Goal: Task Accomplishment & Management: Complete application form

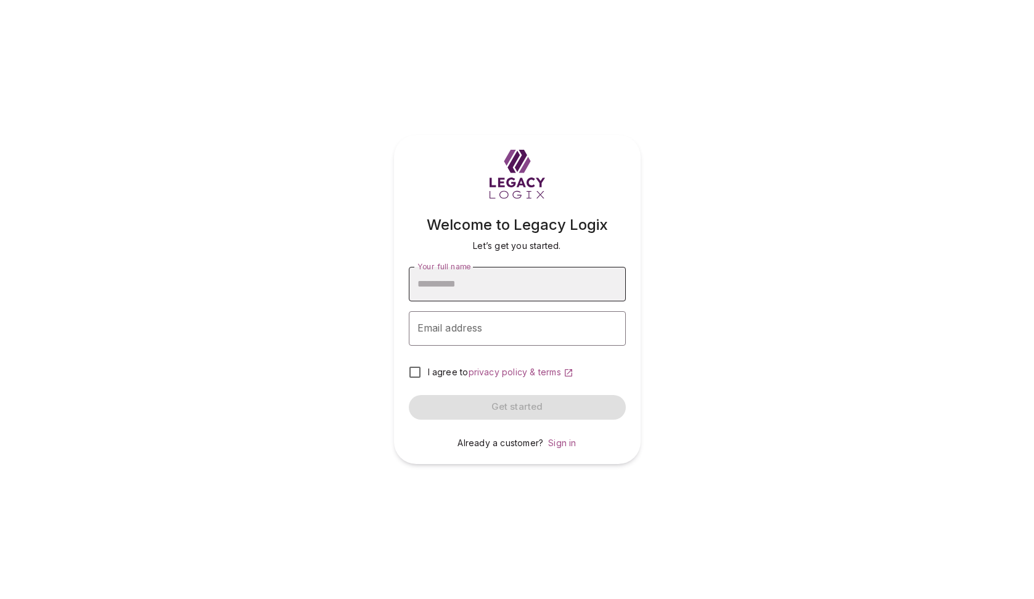
click at [487, 292] on input "Your full name" at bounding box center [517, 284] width 217 height 35
type input "**********"
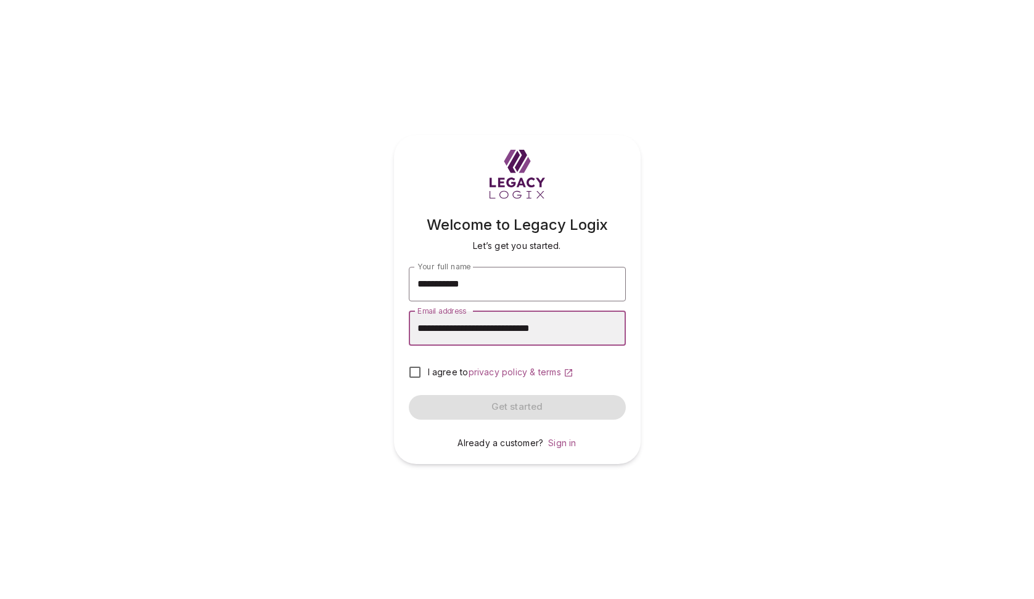
type input "**********"
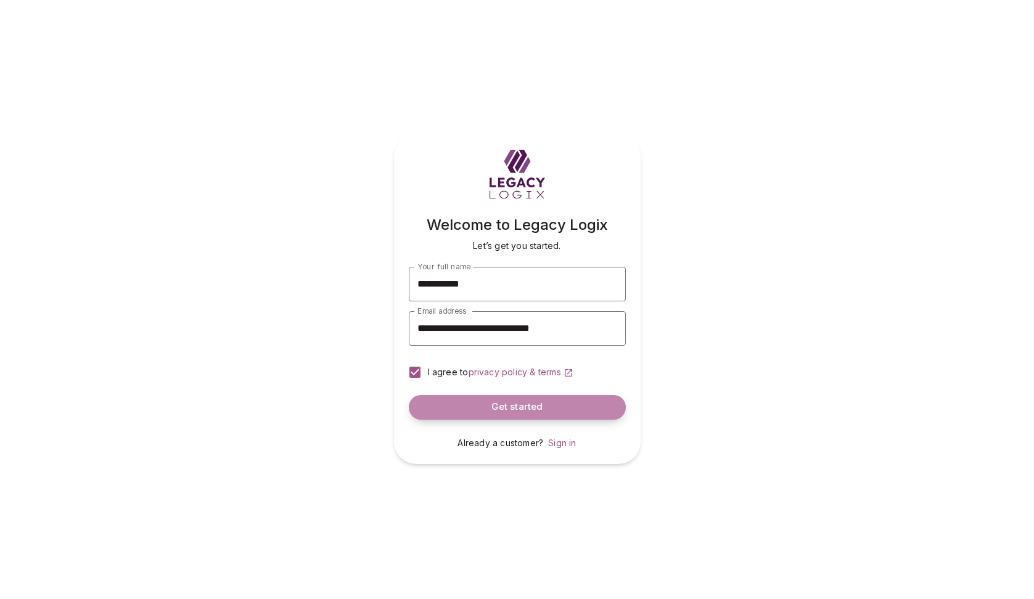
click at [507, 403] on span "Get started" at bounding box center [518, 408] width 52 height 12
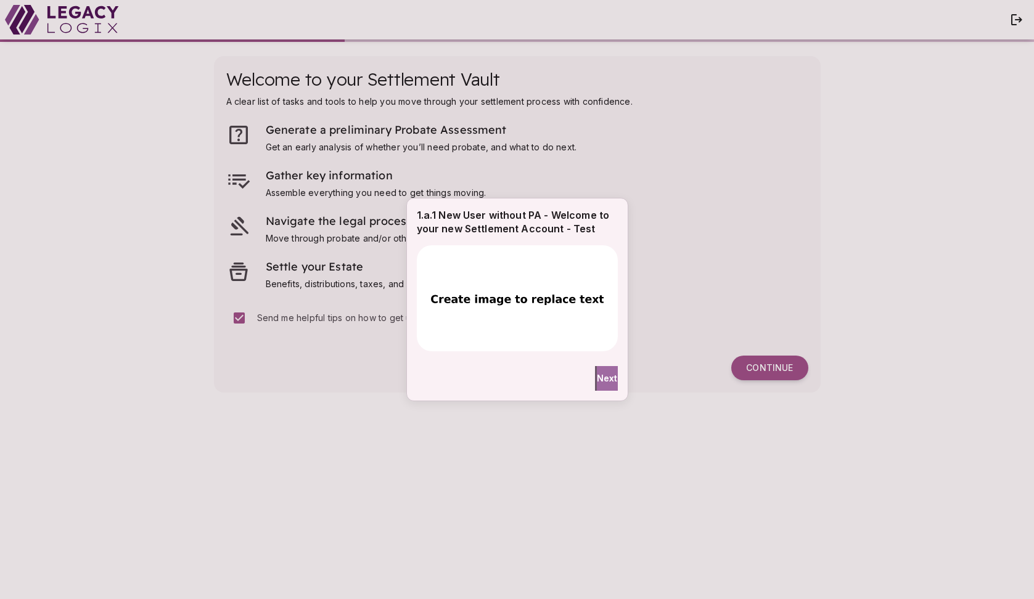
click at [599, 377] on span "Next" at bounding box center [607, 378] width 21 height 13
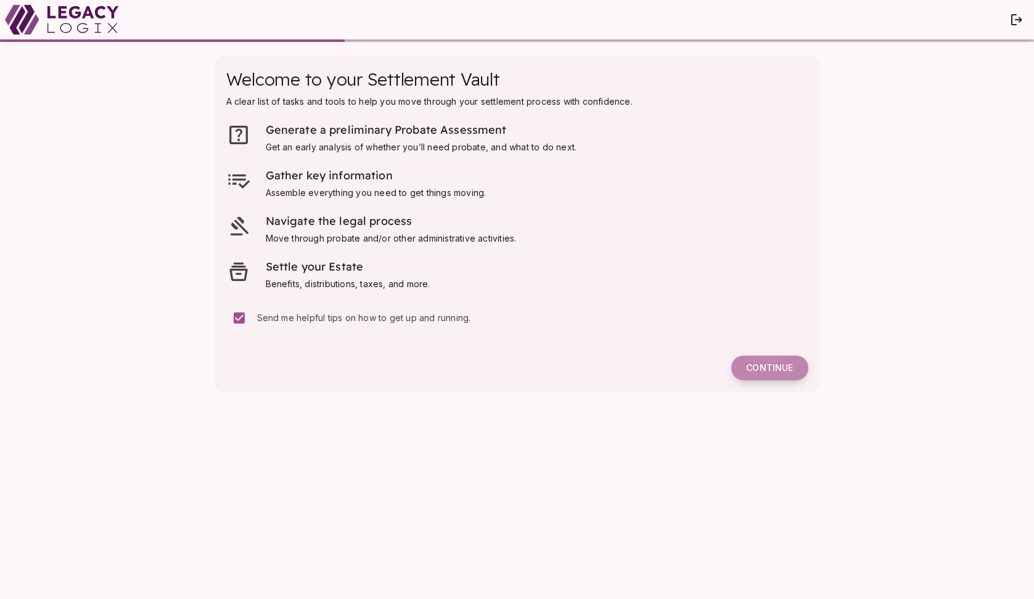
click at [767, 369] on span "Continue" at bounding box center [769, 368] width 47 height 11
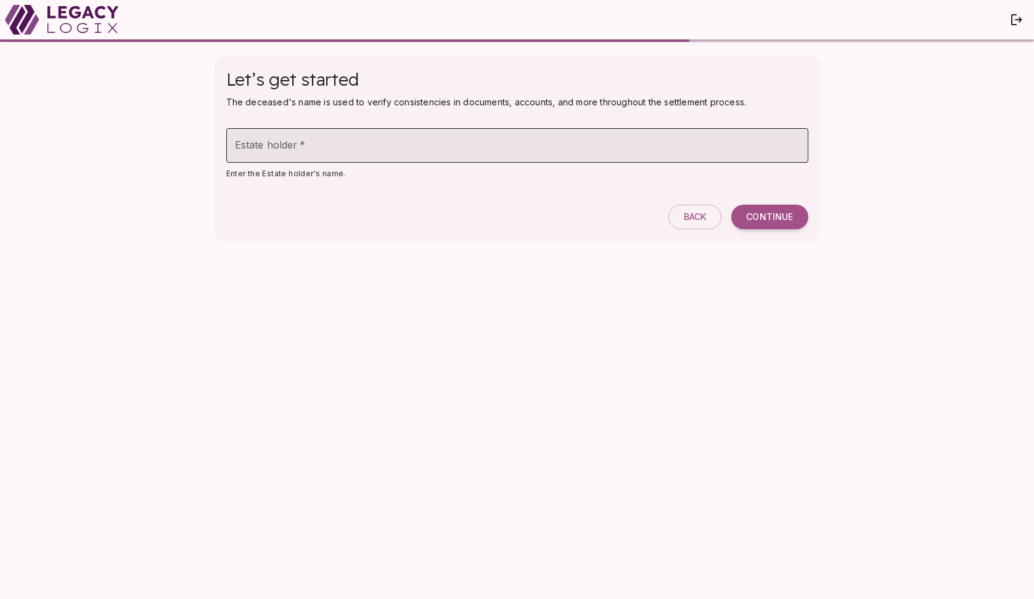
click at [323, 149] on input "Estate holder   *" at bounding box center [517, 145] width 582 height 35
type input "**********"
click at [765, 218] on span "Continue" at bounding box center [769, 217] width 47 height 11
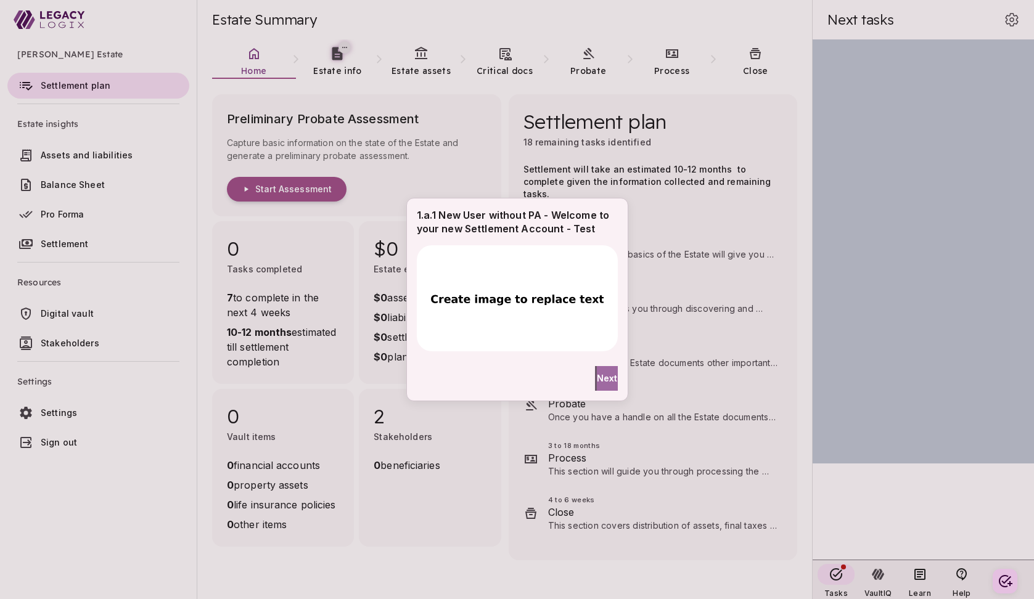
click at [600, 379] on span "Next" at bounding box center [607, 378] width 21 height 13
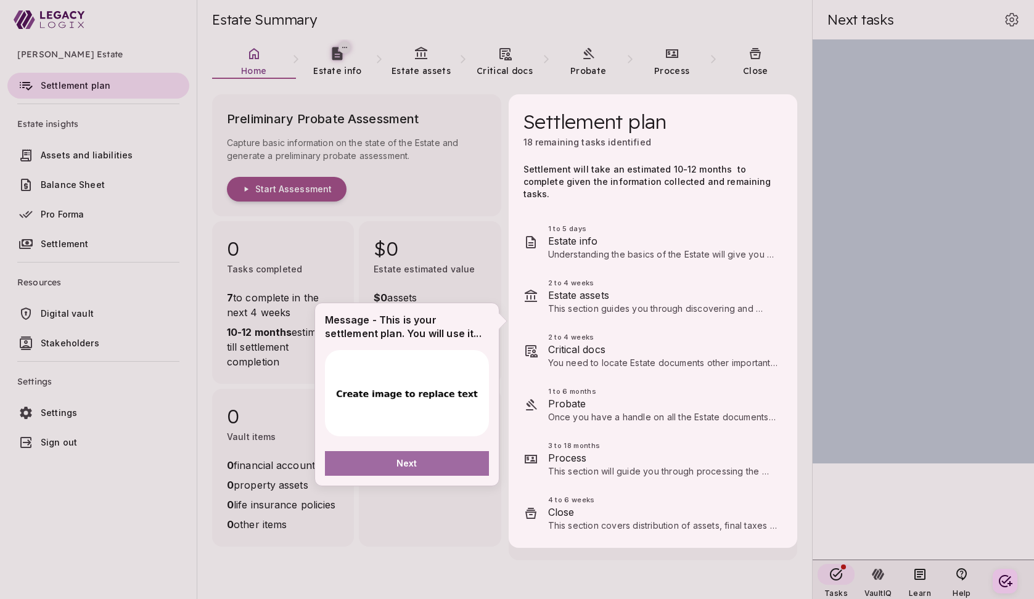
click at [434, 465] on button "Next" at bounding box center [407, 463] width 164 height 25
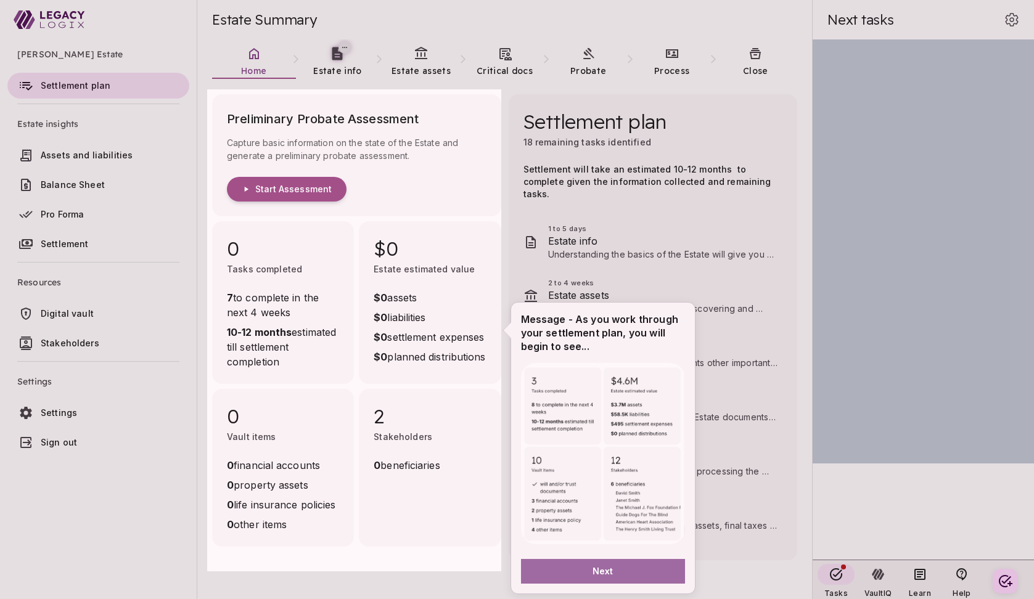
click at [576, 569] on button "Next" at bounding box center [603, 571] width 164 height 25
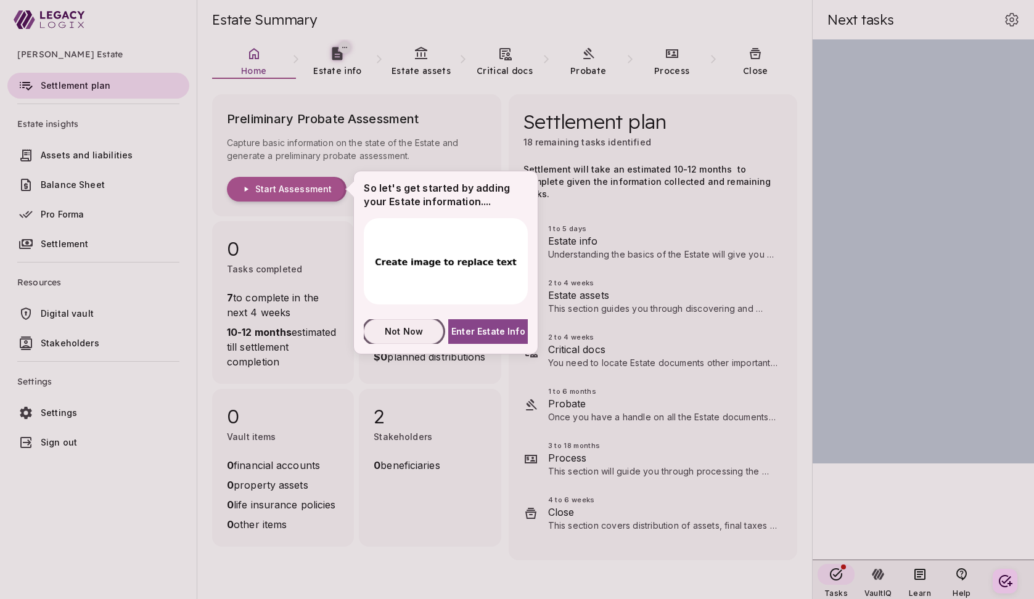
click at [413, 332] on span "Not Now" at bounding box center [404, 331] width 38 height 13
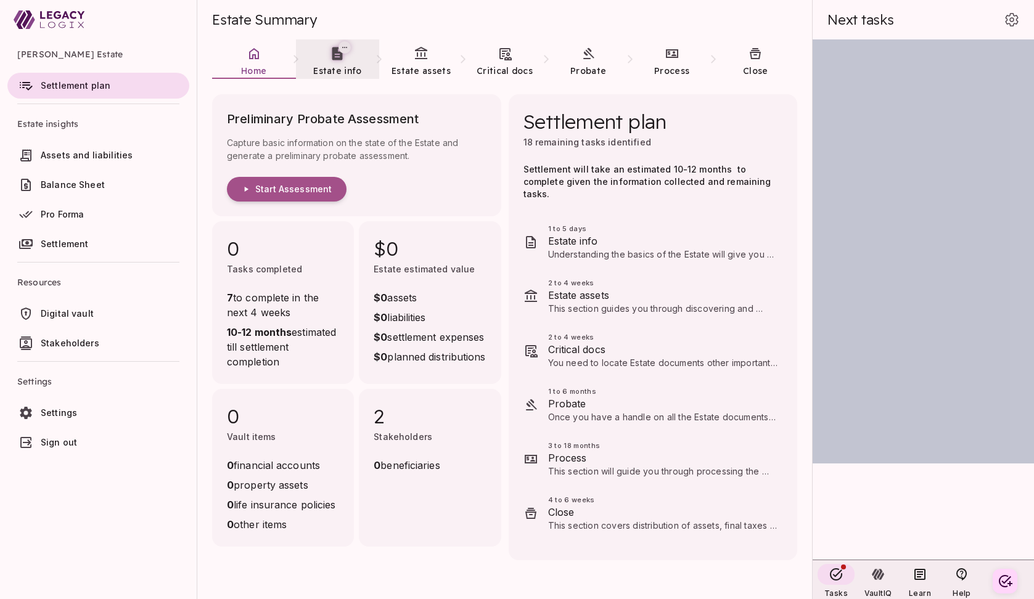
click at [337, 67] on span "Estate info" at bounding box center [337, 70] width 48 height 11
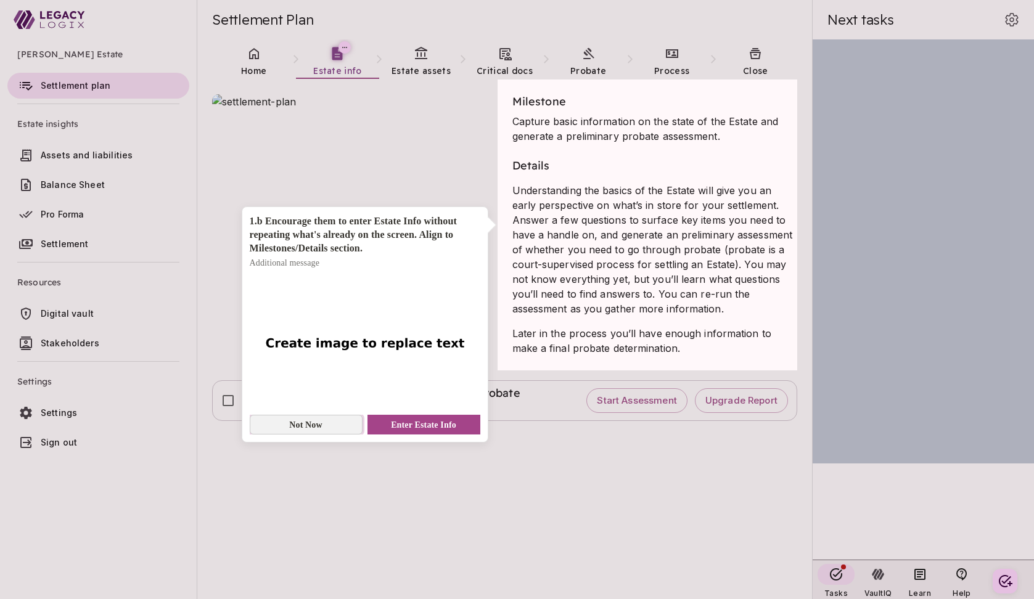
click at [318, 428] on span "Not Now" at bounding box center [305, 425] width 33 height 13
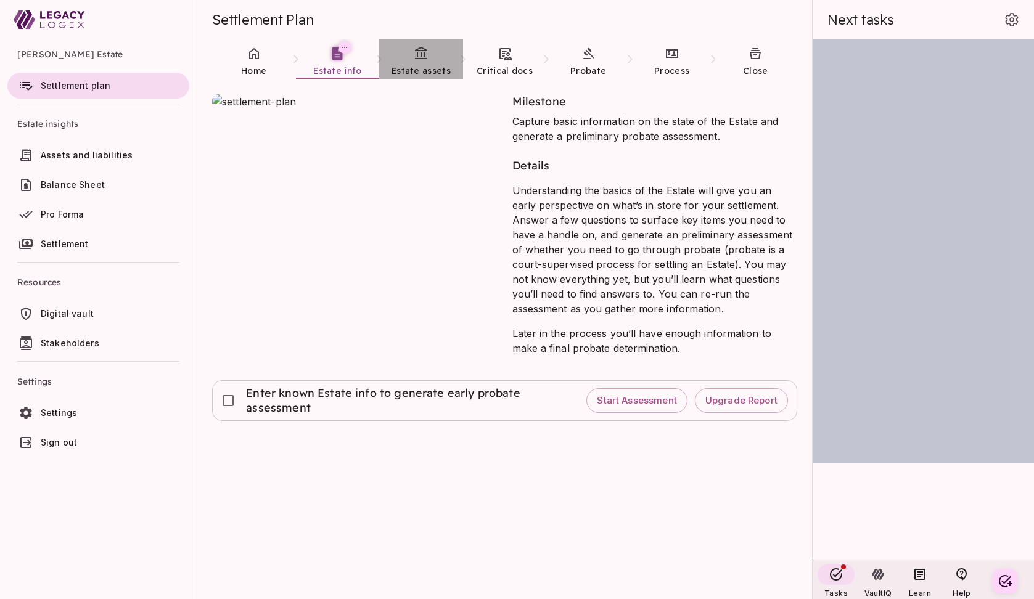
click at [422, 65] on span "Estate assets" at bounding box center [421, 70] width 59 height 11
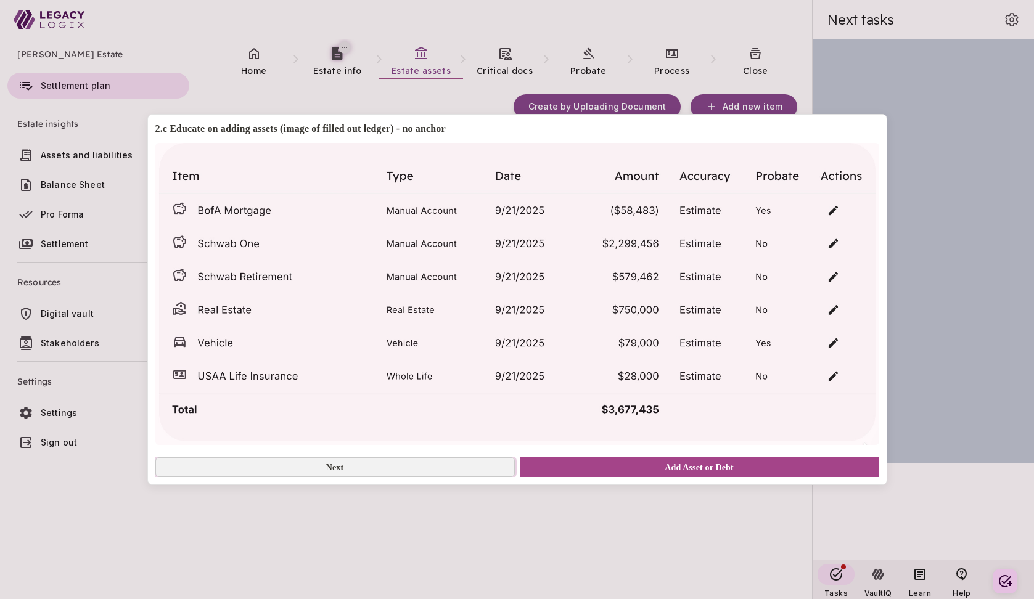
click at [392, 471] on button "Next" at bounding box center [335, 468] width 360 height 20
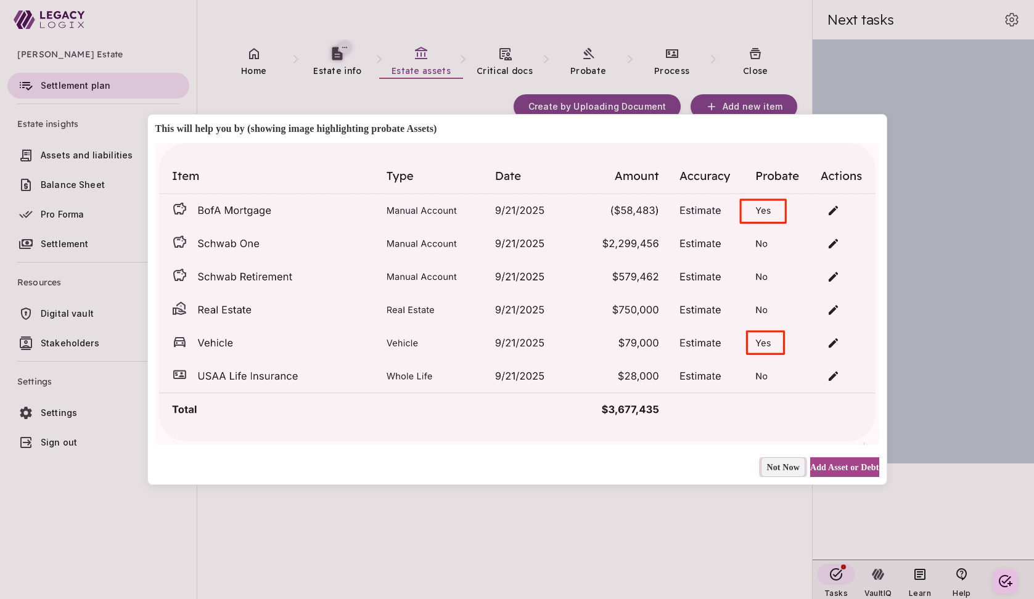
click at [767, 464] on span "Not Now" at bounding box center [783, 467] width 33 height 13
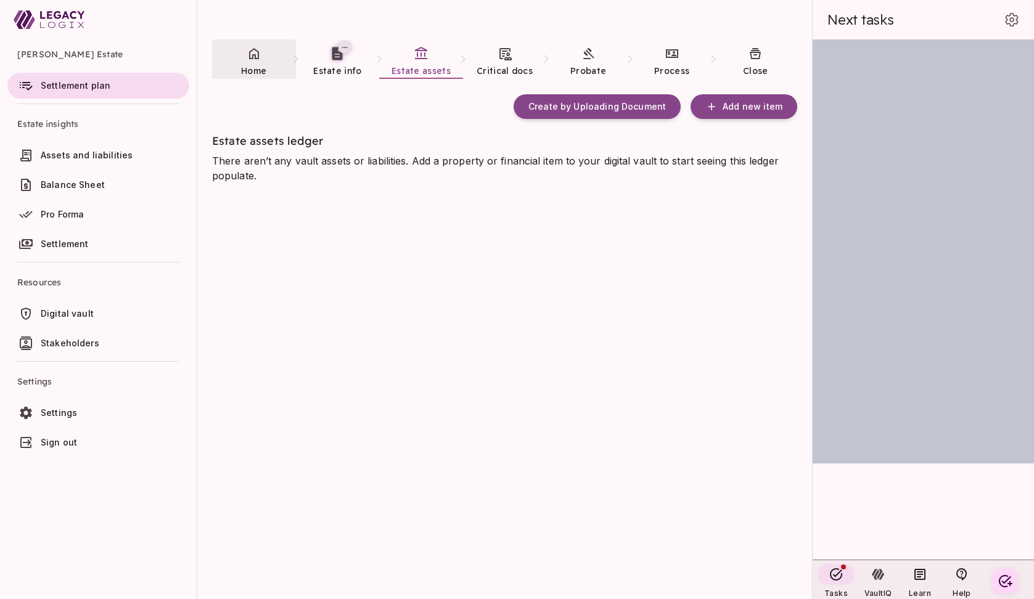
click at [257, 61] on link "Home" at bounding box center [254, 61] width 84 height 44
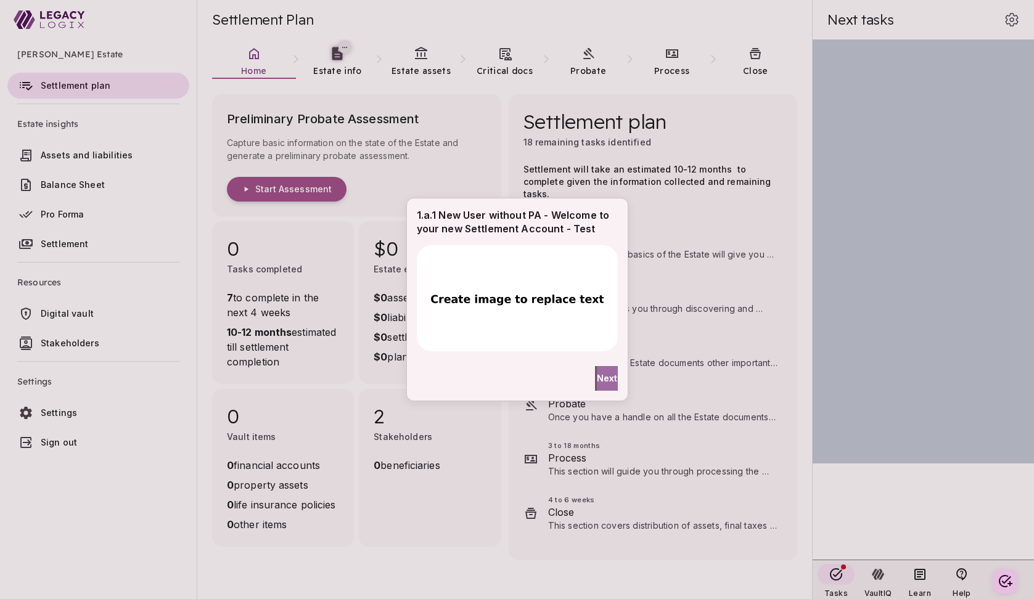
click at [603, 379] on span "Next" at bounding box center [607, 378] width 21 height 13
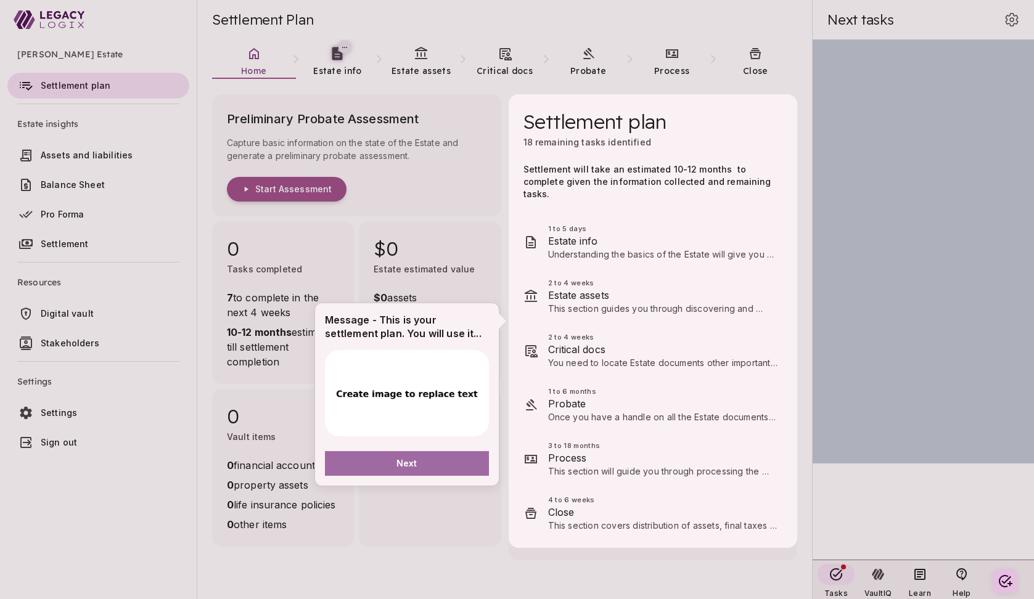
click at [446, 463] on button "Next" at bounding box center [407, 463] width 164 height 25
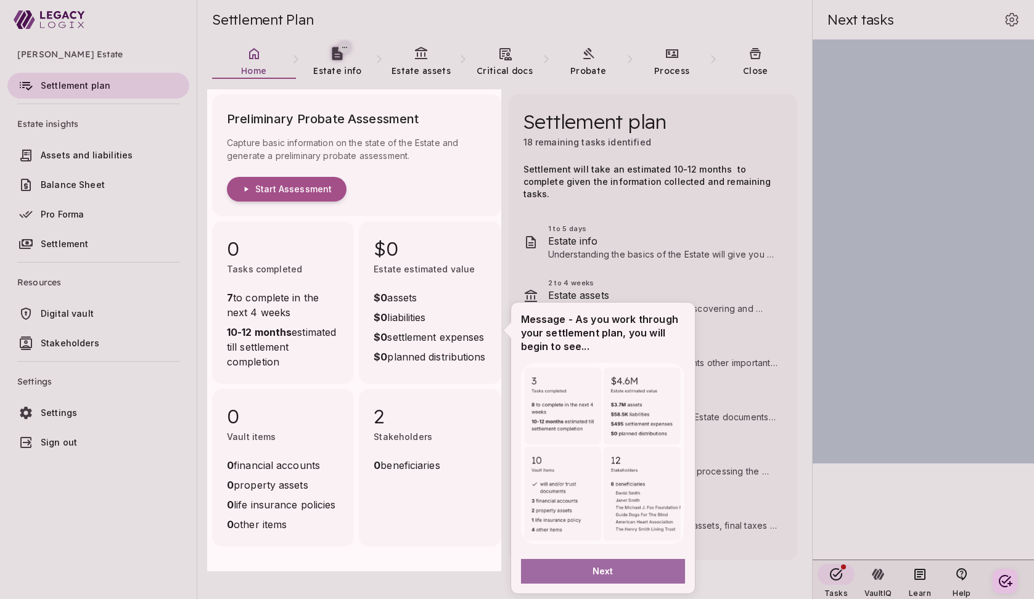
click at [582, 572] on button "Next" at bounding box center [603, 571] width 164 height 25
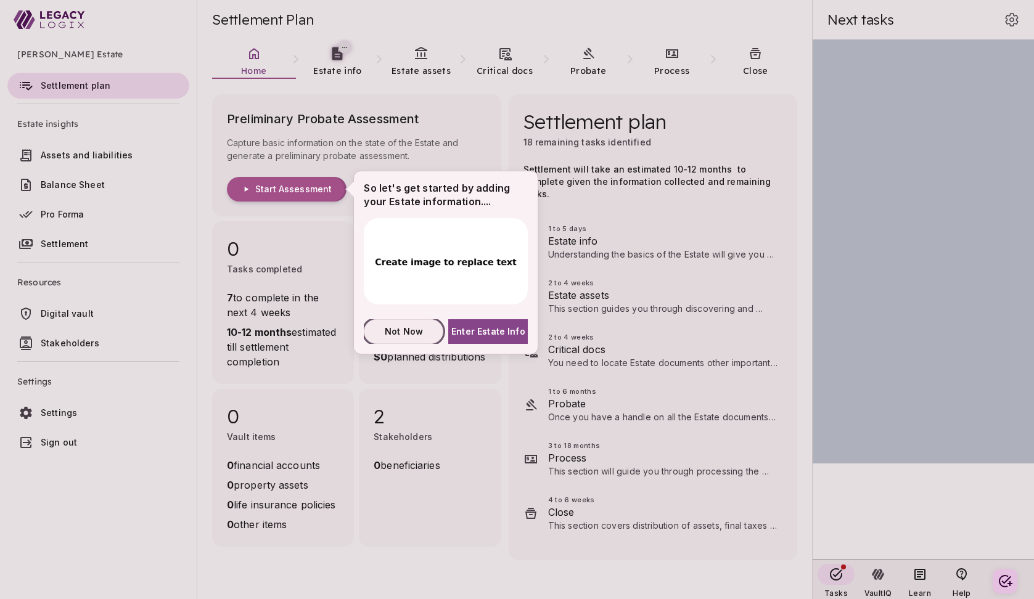
click at [408, 332] on span "Not Now" at bounding box center [404, 331] width 38 height 13
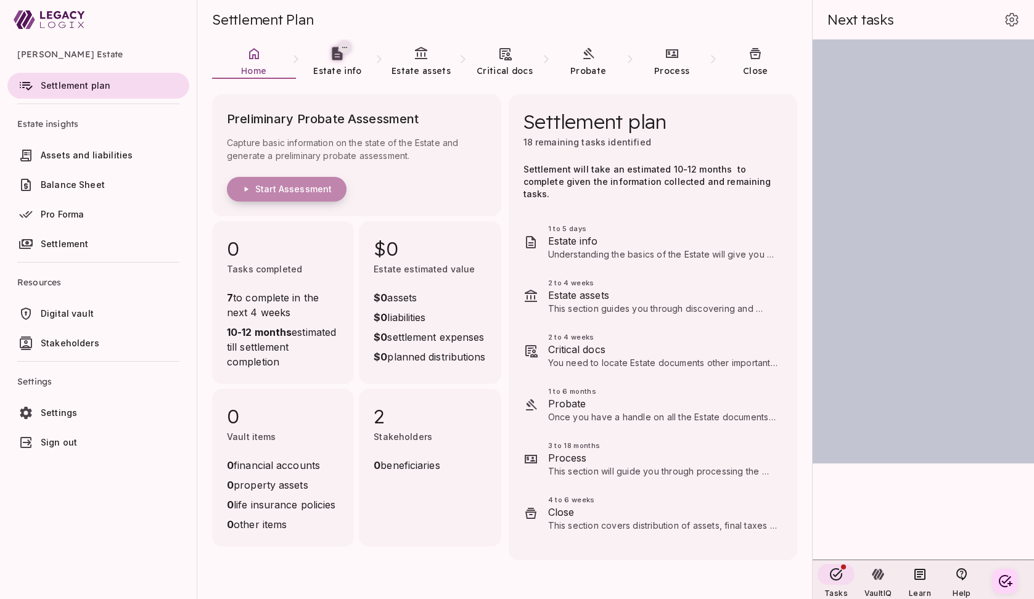
click at [304, 186] on span "Start Assessment" at bounding box center [293, 189] width 76 height 11
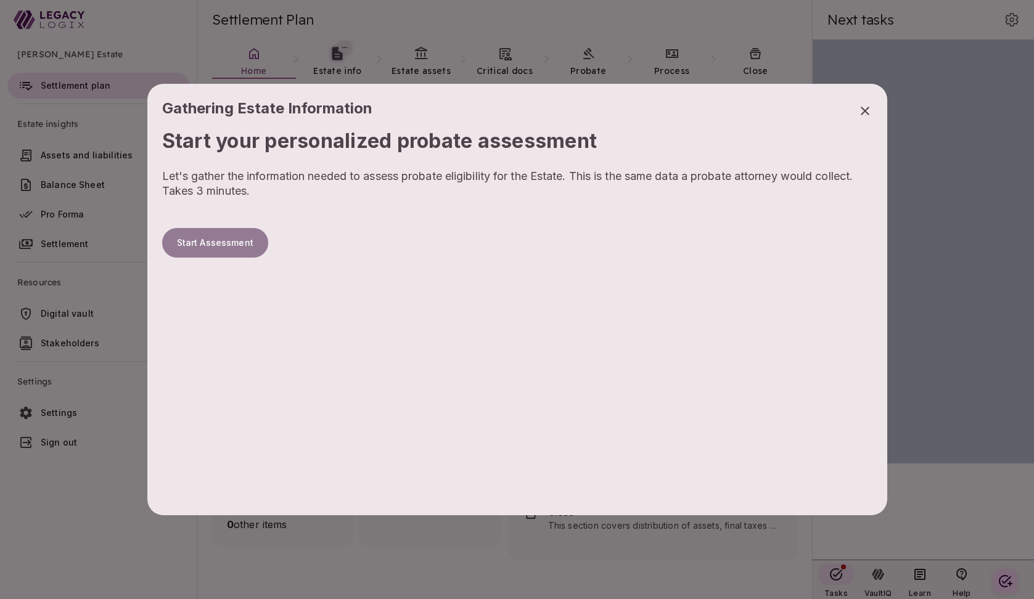
click at [228, 245] on button "Start Assessment" at bounding box center [215, 243] width 106 height 30
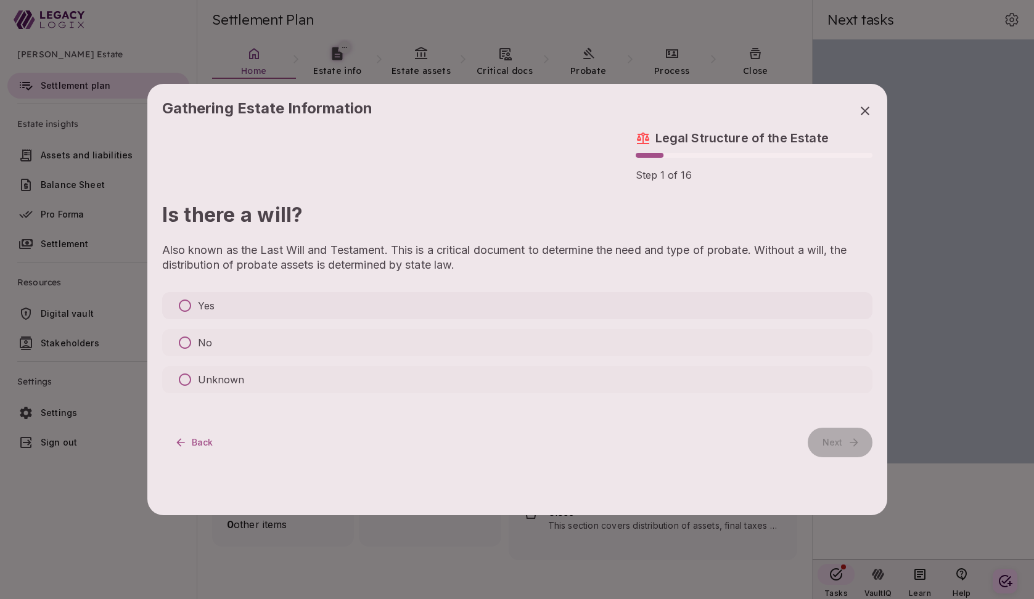
click at [202, 309] on p "Yes" at bounding box center [206, 306] width 17 height 15
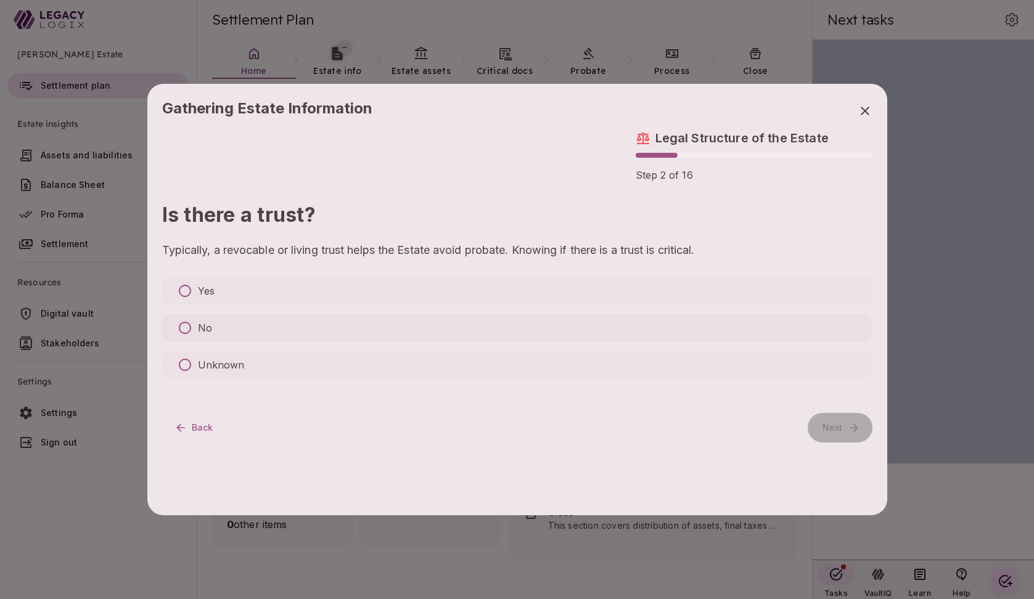
click at [201, 328] on p "No" at bounding box center [205, 328] width 14 height 15
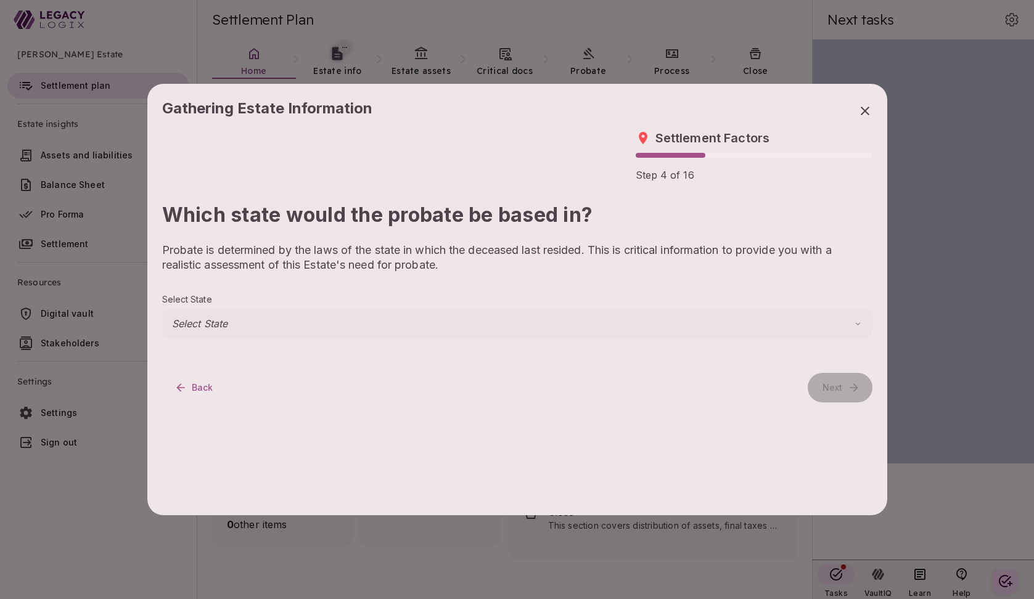
click at [240, 327] on body "Henry Smith Estate Settlement plan Estate insights Assets and liabilities Balan…" at bounding box center [517, 299] width 1034 height 599
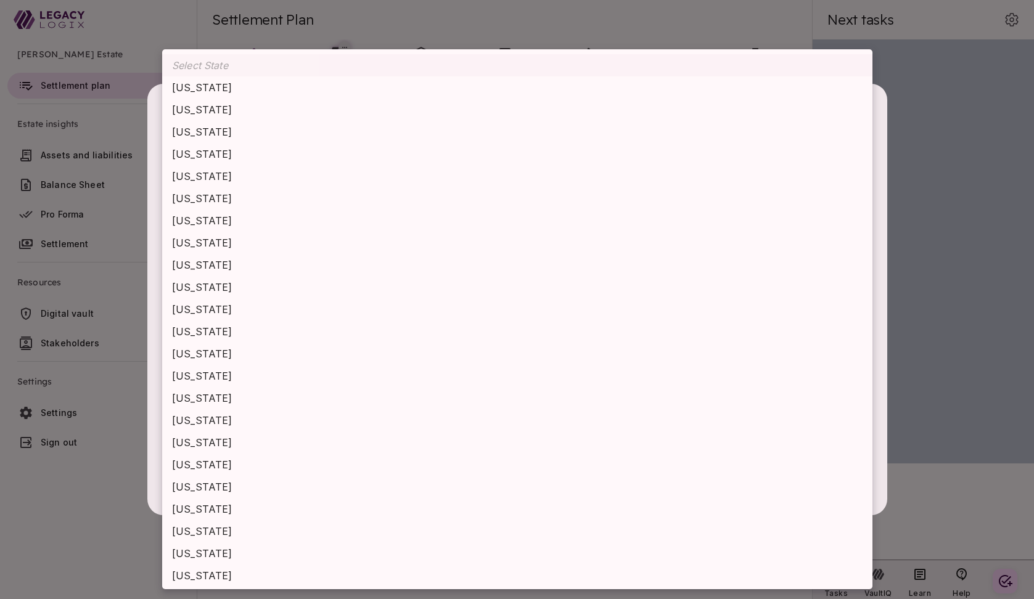
click at [237, 439] on li "Kentucky" at bounding box center [517, 443] width 710 height 22
type input "********"
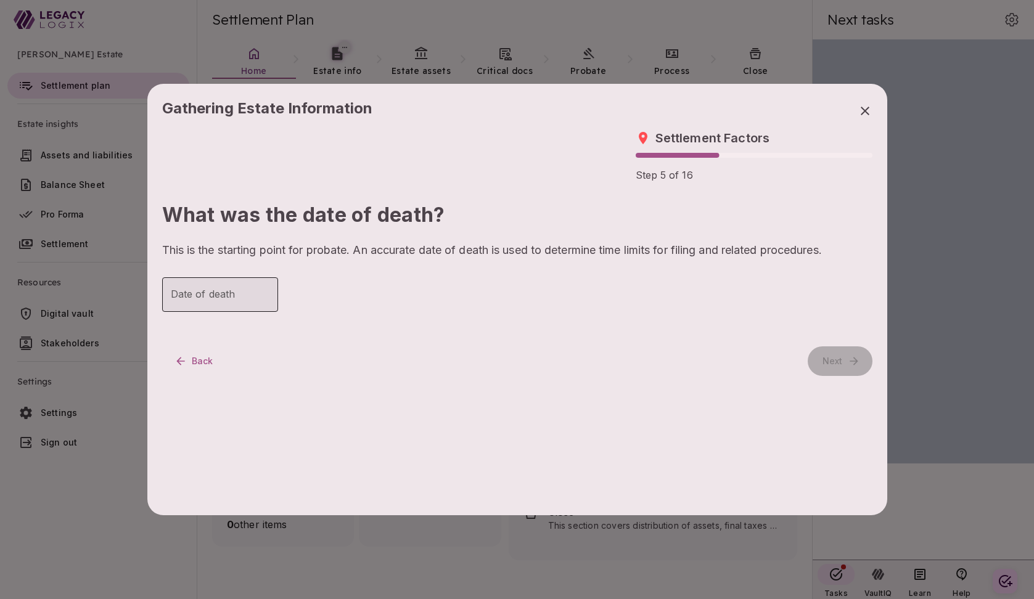
click at [215, 299] on input "Date of death" at bounding box center [220, 295] width 116 height 35
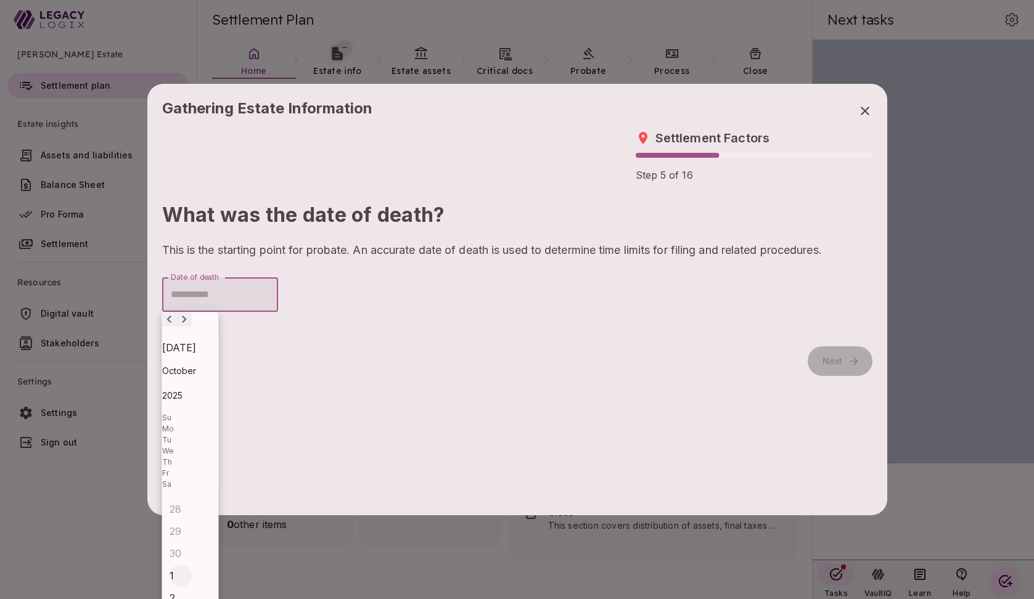
click at [192, 565] on div "1" at bounding box center [181, 576] width 22 height 22
type input "**********"
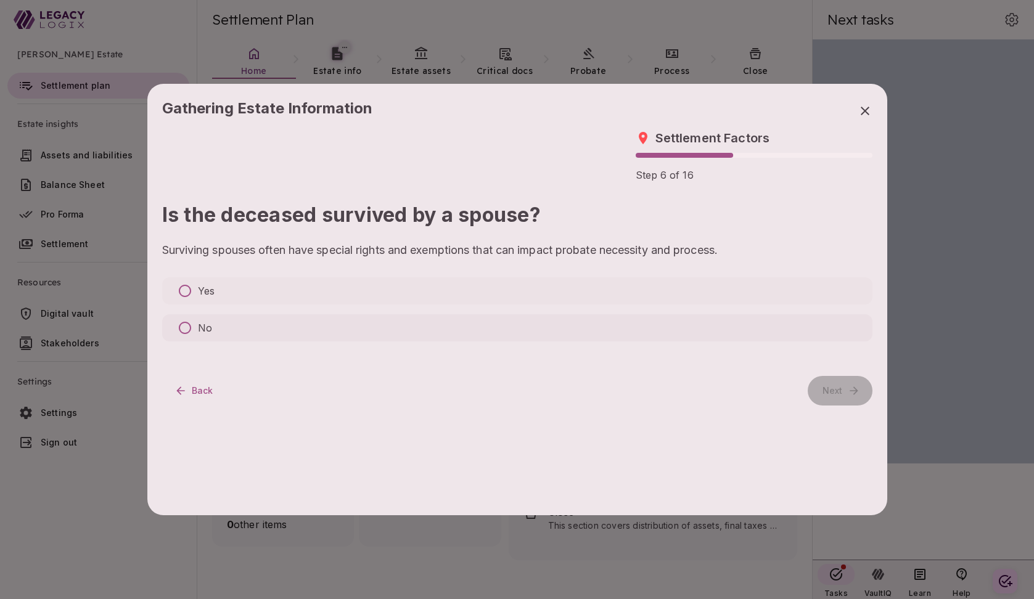
click at [228, 326] on label "No" at bounding box center [517, 328] width 710 height 27
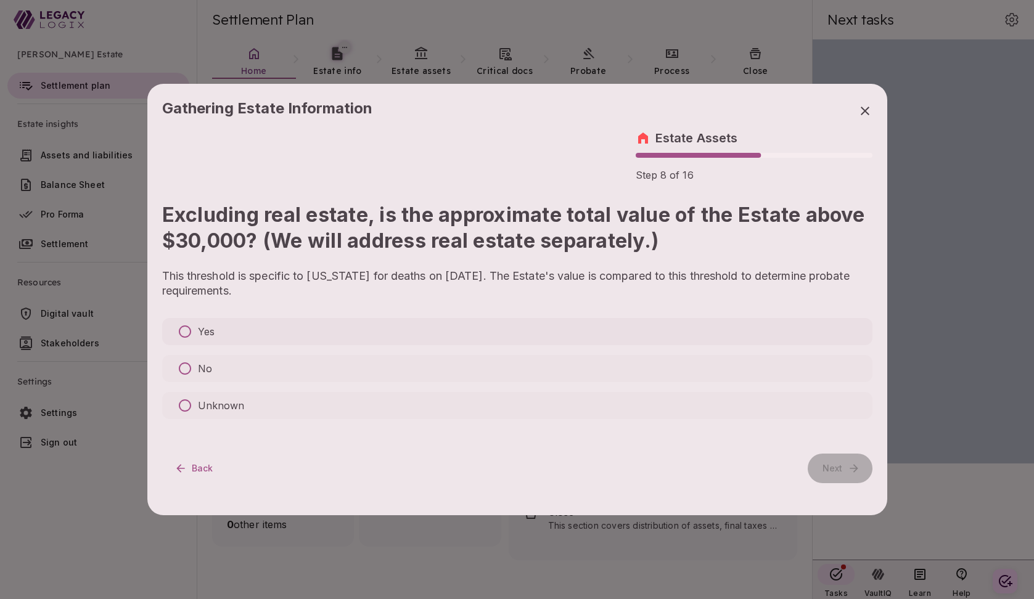
click at [234, 327] on label "Yes" at bounding box center [517, 331] width 710 height 27
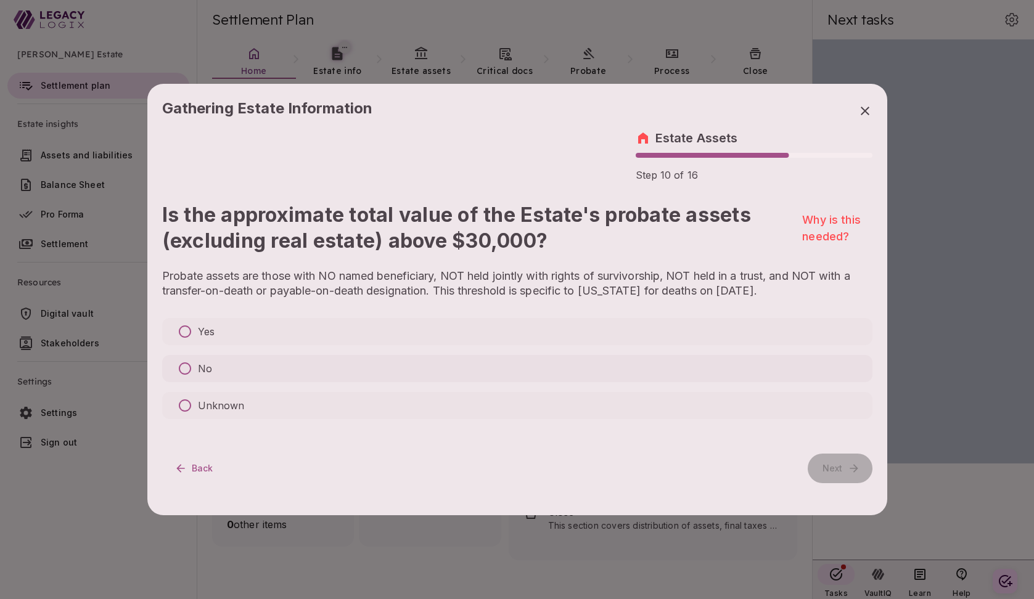
click at [233, 366] on label "No" at bounding box center [517, 368] width 710 height 27
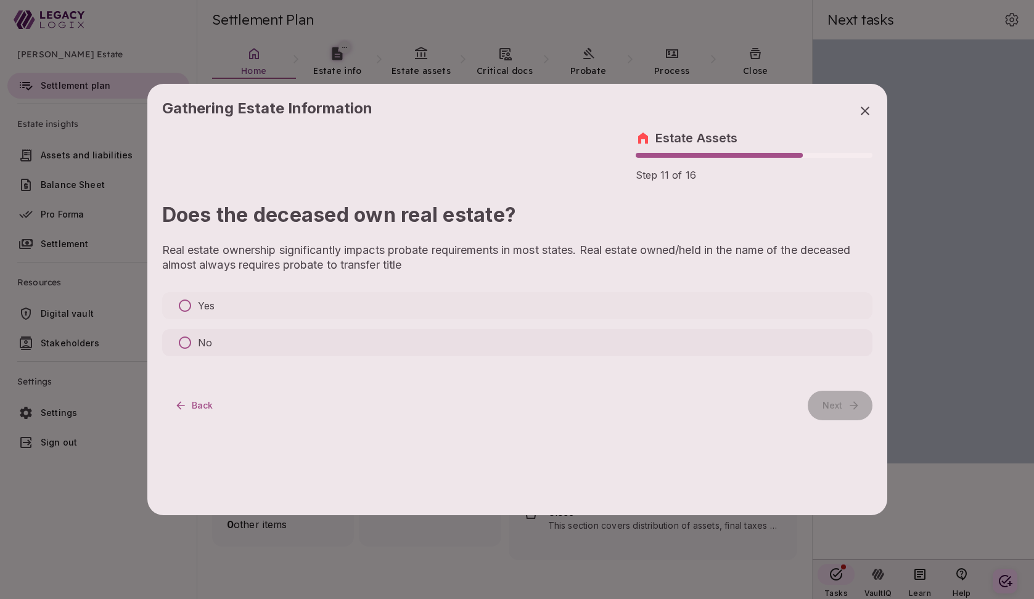
click at [224, 339] on label "No" at bounding box center [517, 342] width 710 height 27
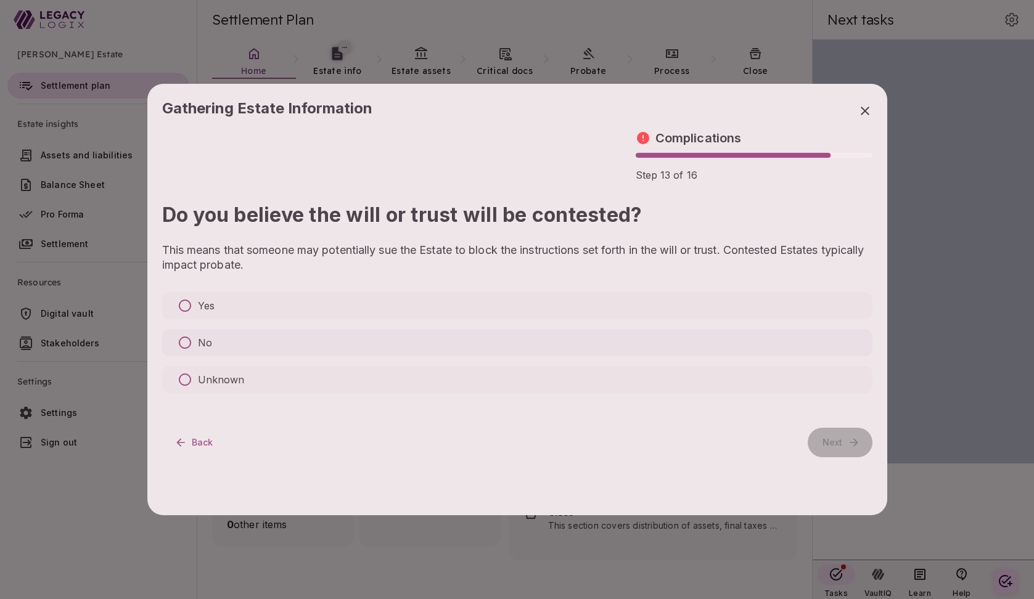
click at [240, 338] on label "No" at bounding box center [517, 342] width 710 height 27
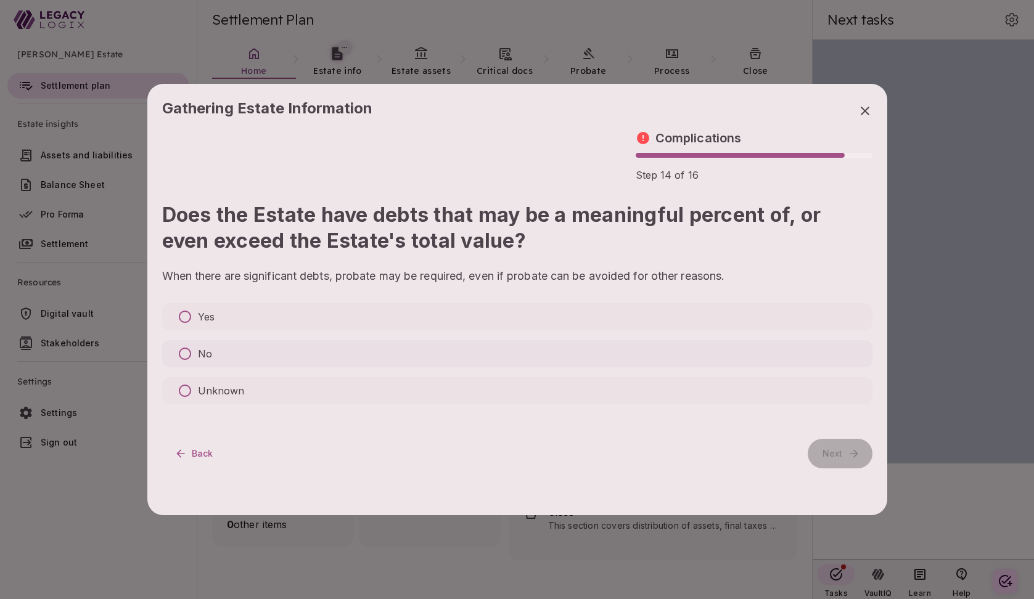
click at [240, 355] on label "No" at bounding box center [517, 353] width 710 height 27
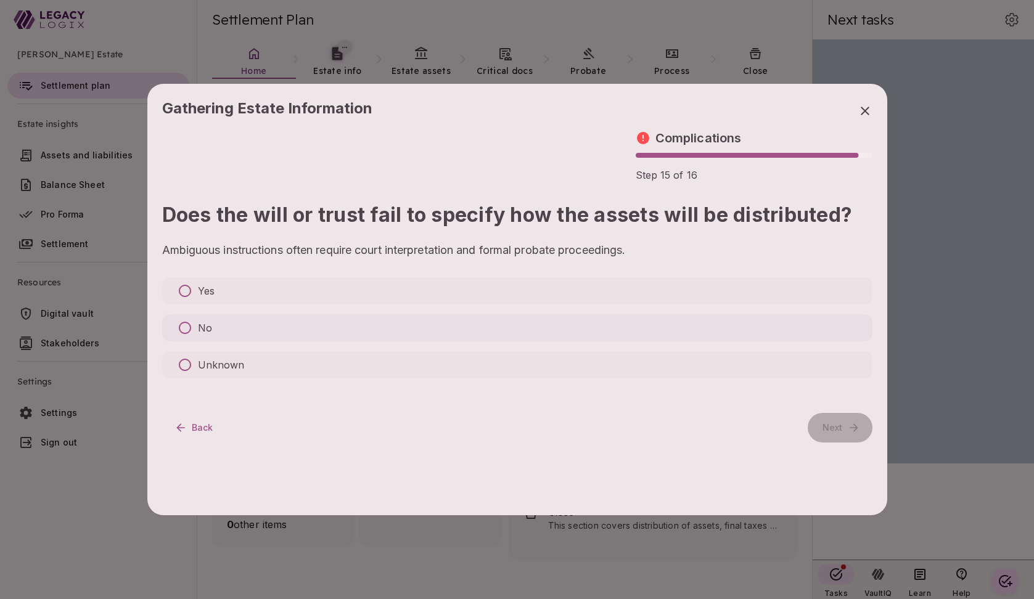
click at [235, 326] on label "No" at bounding box center [517, 328] width 710 height 27
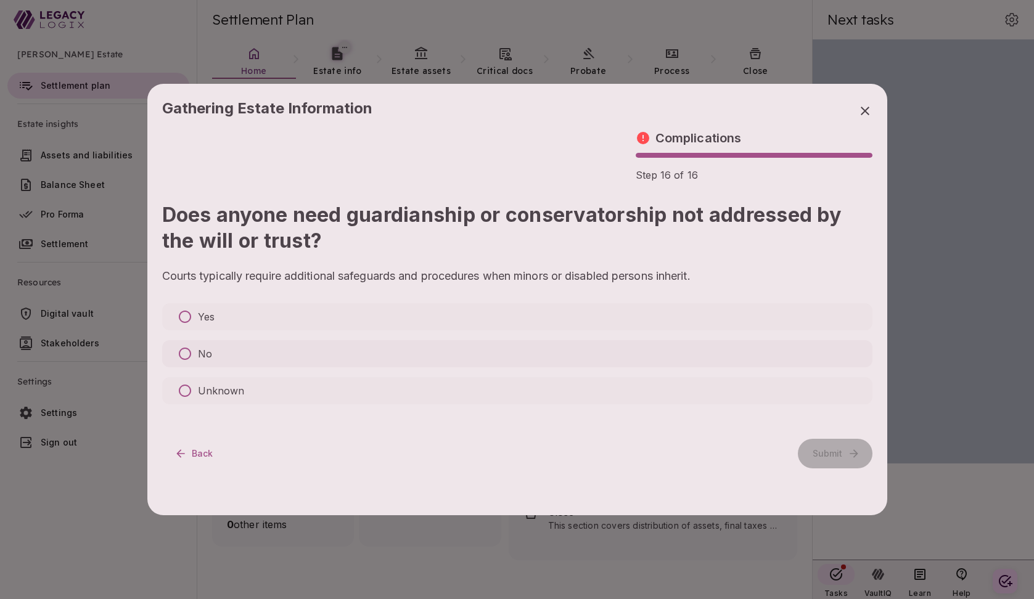
click at [236, 350] on label "No" at bounding box center [517, 353] width 710 height 27
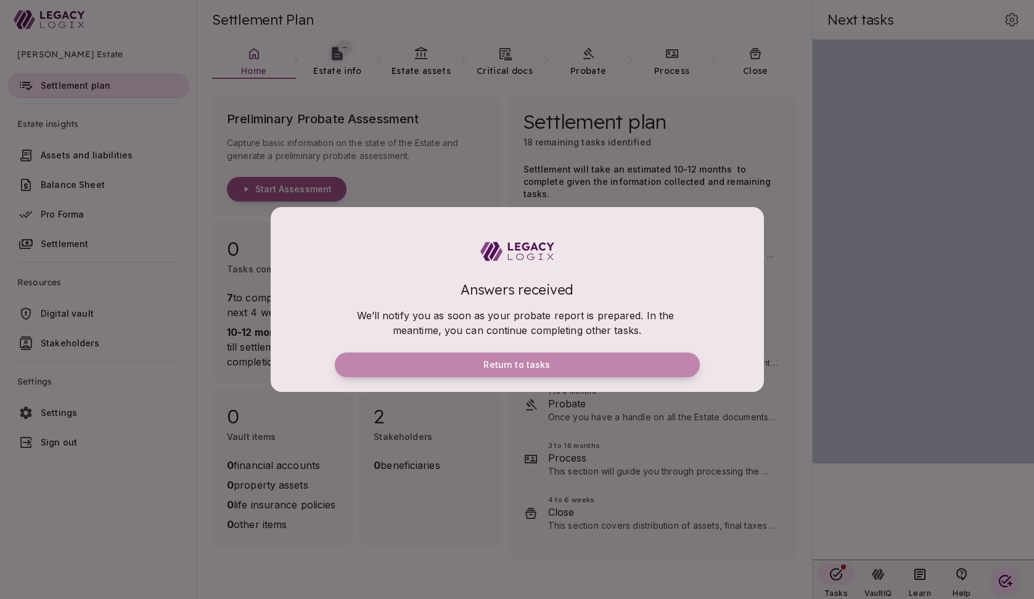
click at [505, 368] on span "Return to tasks" at bounding box center [517, 365] width 67 height 11
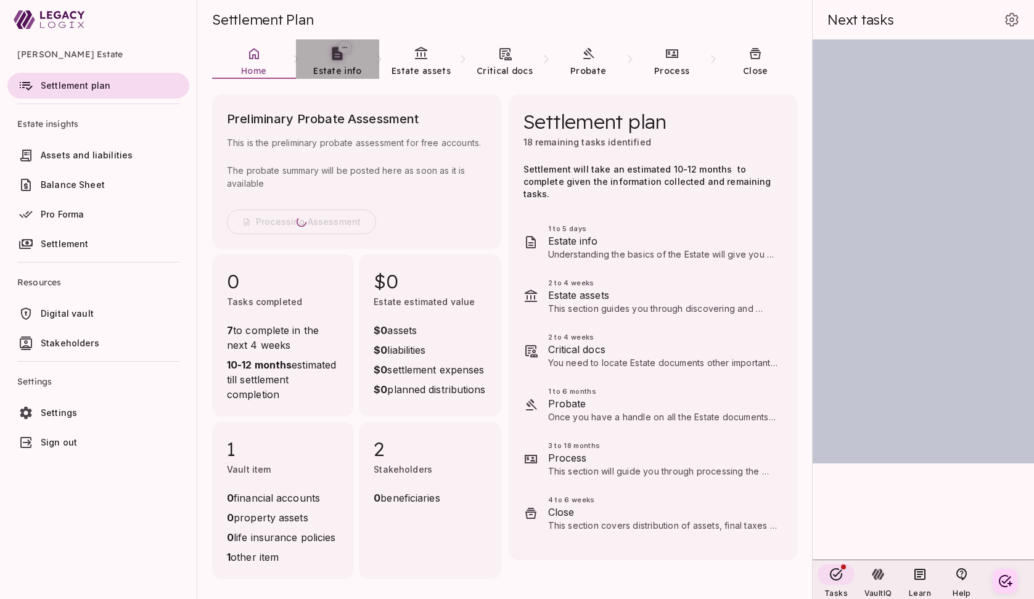
click at [338, 64] on link "Estate info" at bounding box center [338, 61] width 84 height 44
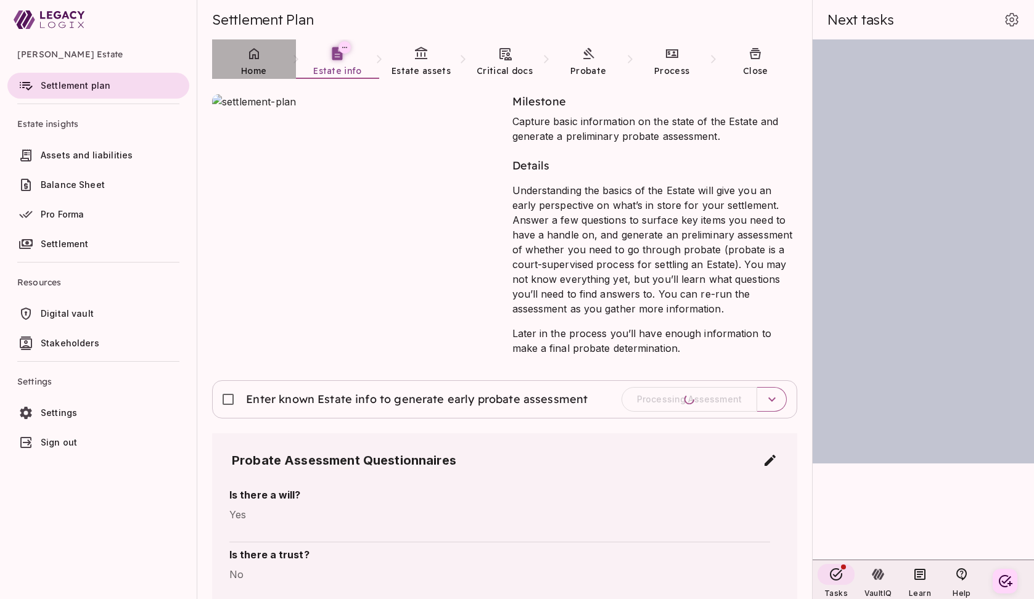
click at [250, 70] on span "Home" at bounding box center [253, 70] width 25 height 11
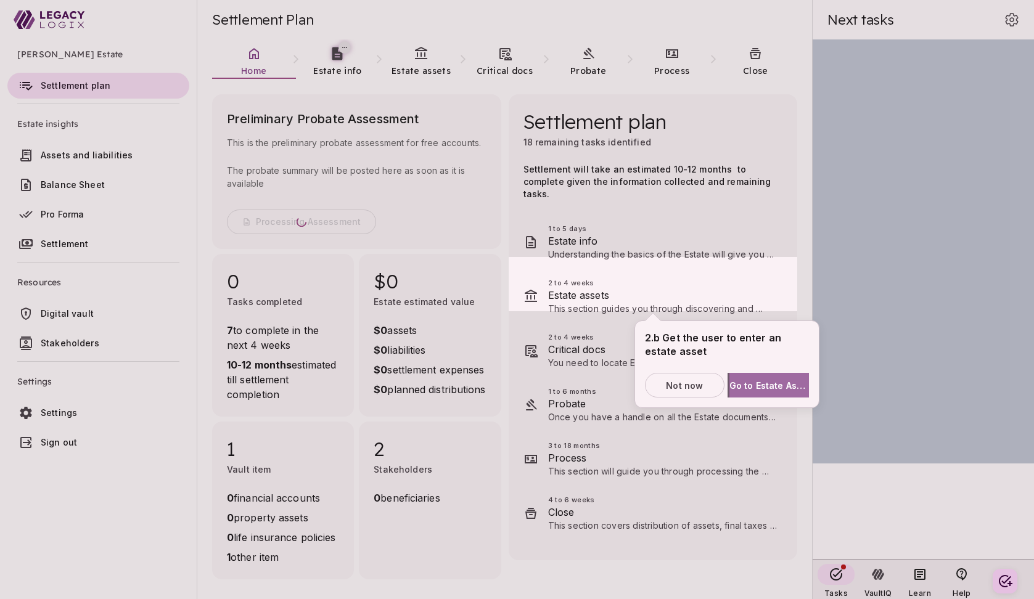
click at [768, 385] on span "Go to Estate Assets" at bounding box center [770, 385] width 80 height 13
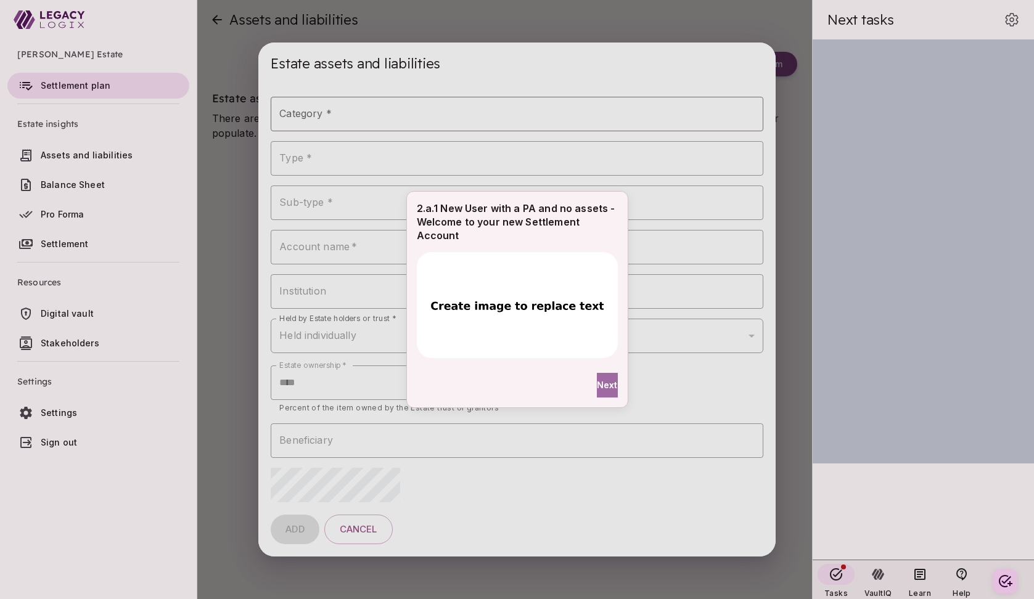
click at [600, 384] on span "Next" at bounding box center [607, 385] width 21 height 13
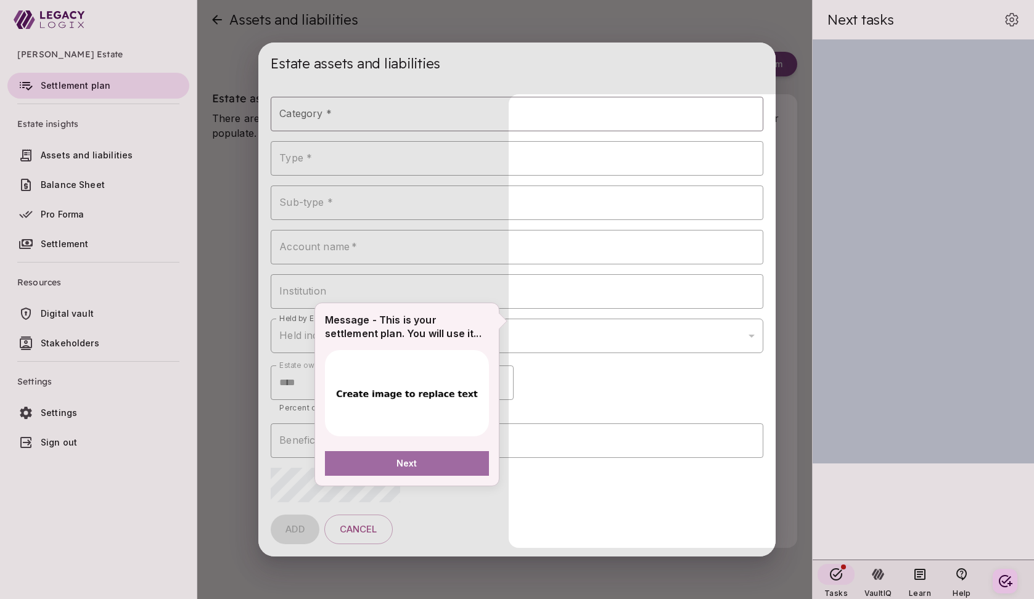
click at [424, 463] on button "Next" at bounding box center [407, 463] width 164 height 25
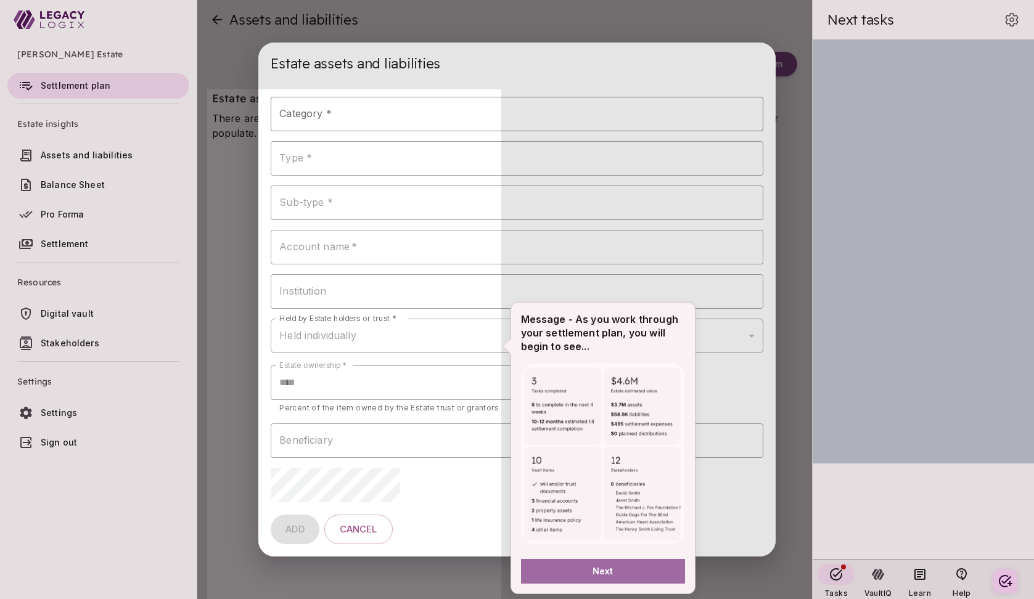
click at [594, 568] on span "Next" at bounding box center [603, 571] width 21 height 13
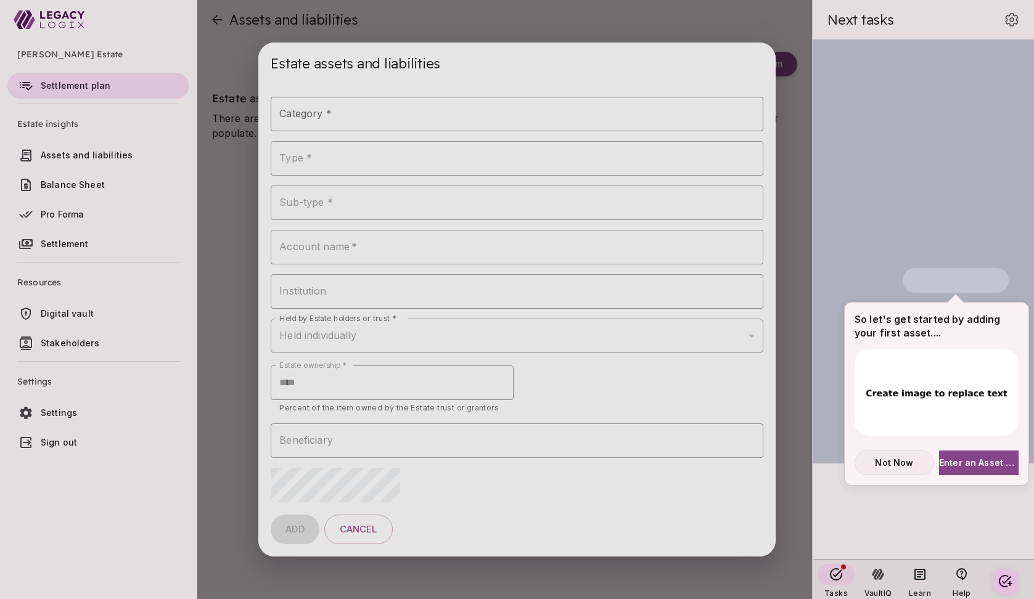
click at [892, 463] on span "Not Now" at bounding box center [894, 462] width 38 height 13
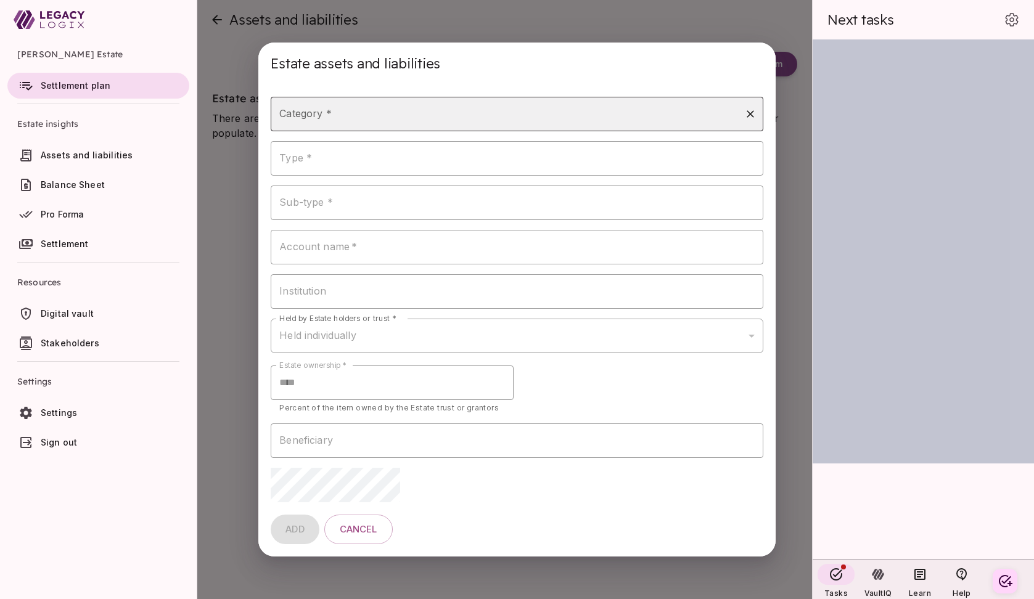
click at [437, 120] on input "Category *" at bounding box center [507, 113] width 463 height 23
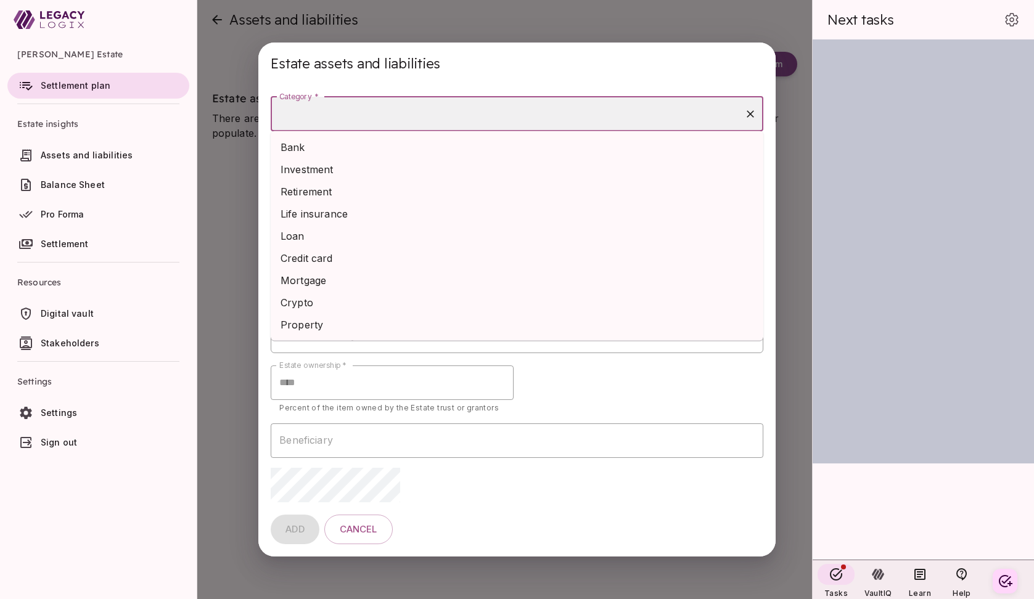
click at [411, 147] on li "Bank" at bounding box center [517, 147] width 493 height 22
type input "****"
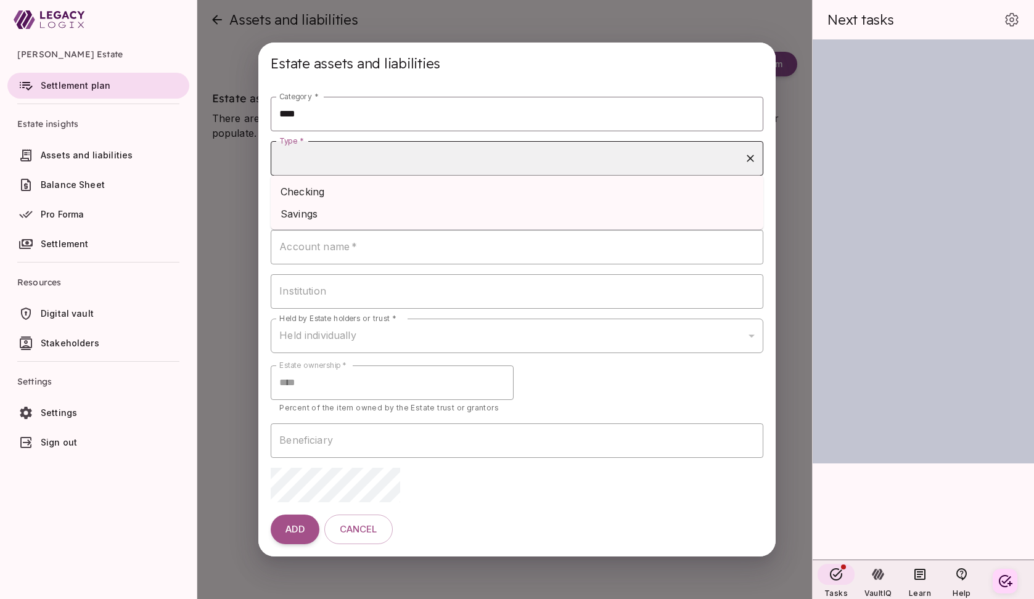
click at [385, 158] on input "Type *" at bounding box center [507, 158] width 463 height 23
click at [378, 188] on li "Checking" at bounding box center [517, 192] width 493 height 22
type input "********"
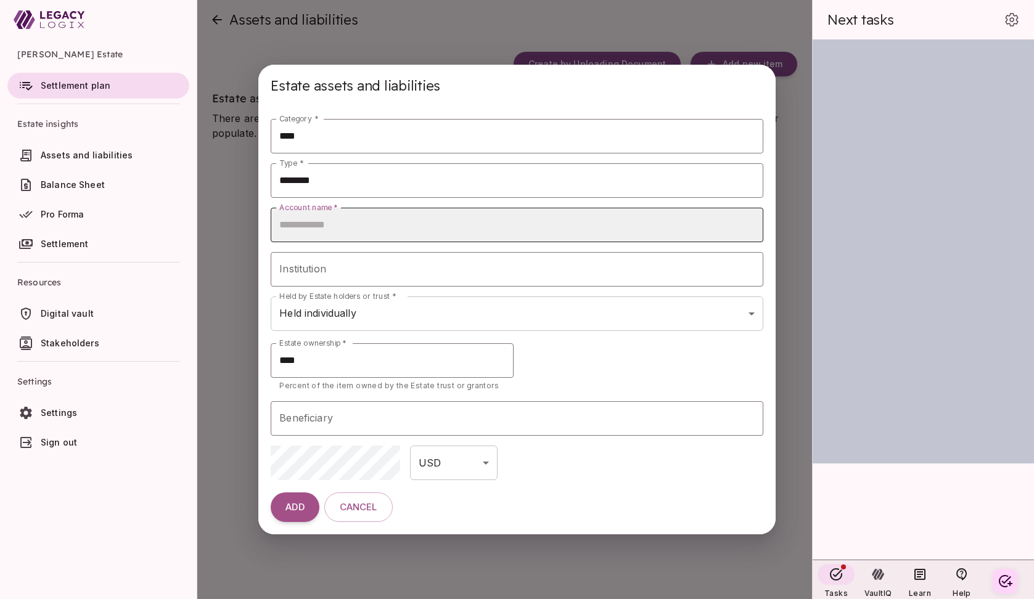
click at [363, 227] on input "Account name   *" at bounding box center [517, 225] width 493 height 35
type input "********"
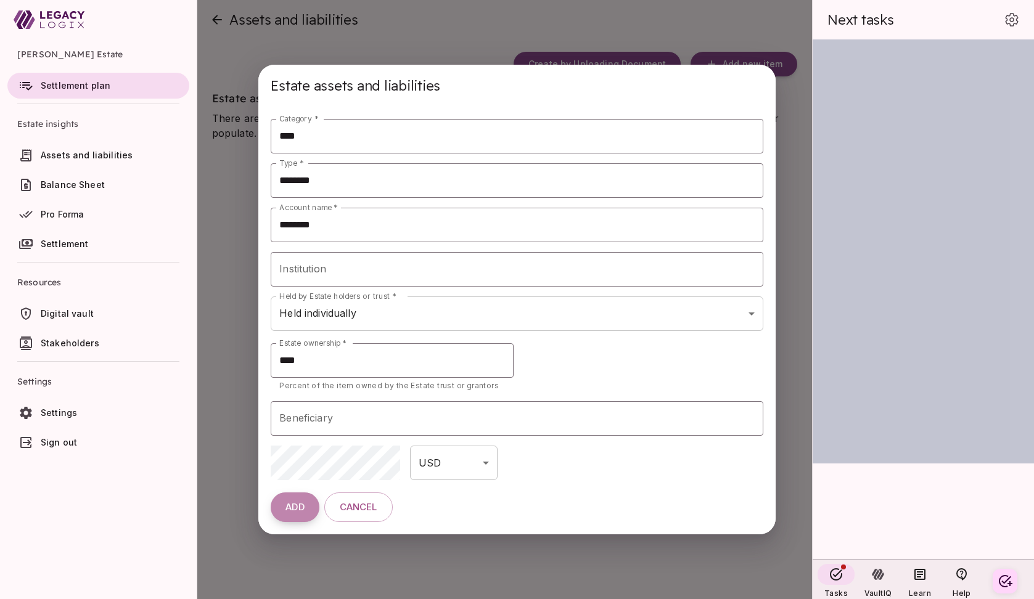
click at [299, 507] on span "ADD" at bounding box center [295, 508] width 19 height 12
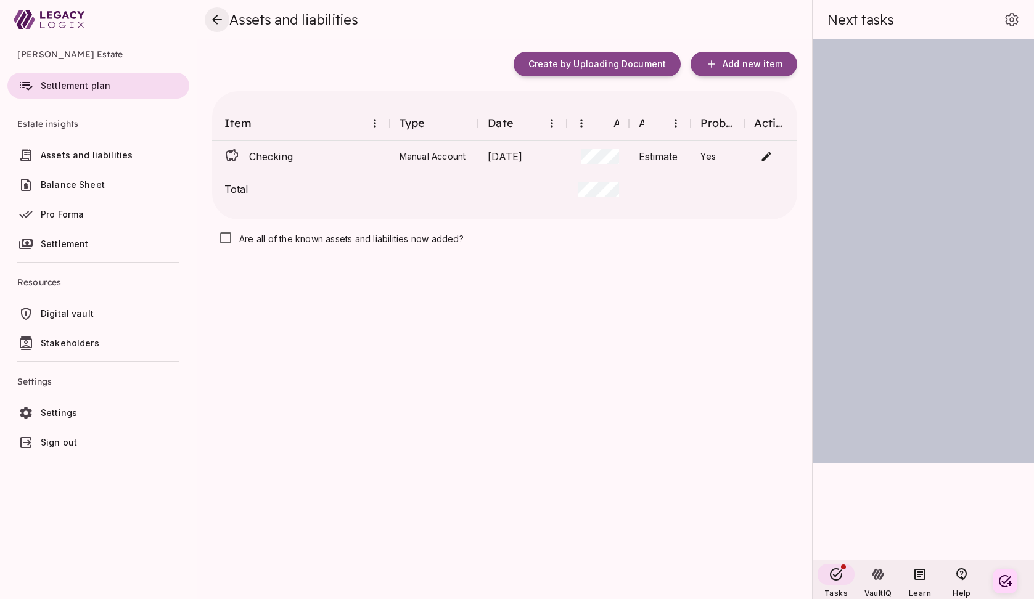
click at [213, 17] on icon "close" at bounding box center [217, 19] width 15 height 15
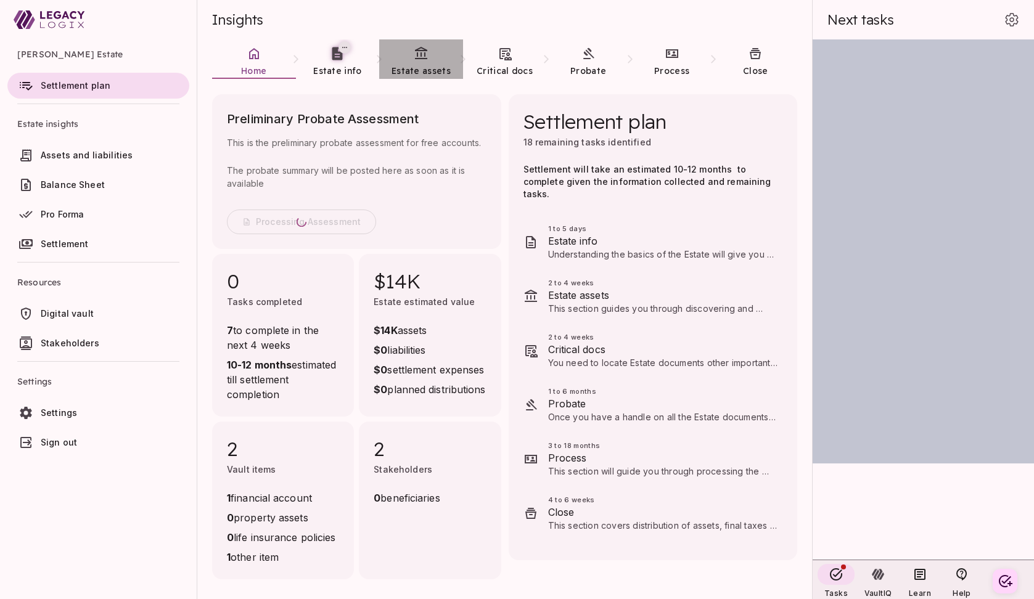
click at [424, 66] on span "Estate assets" at bounding box center [421, 70] width 59 height 11
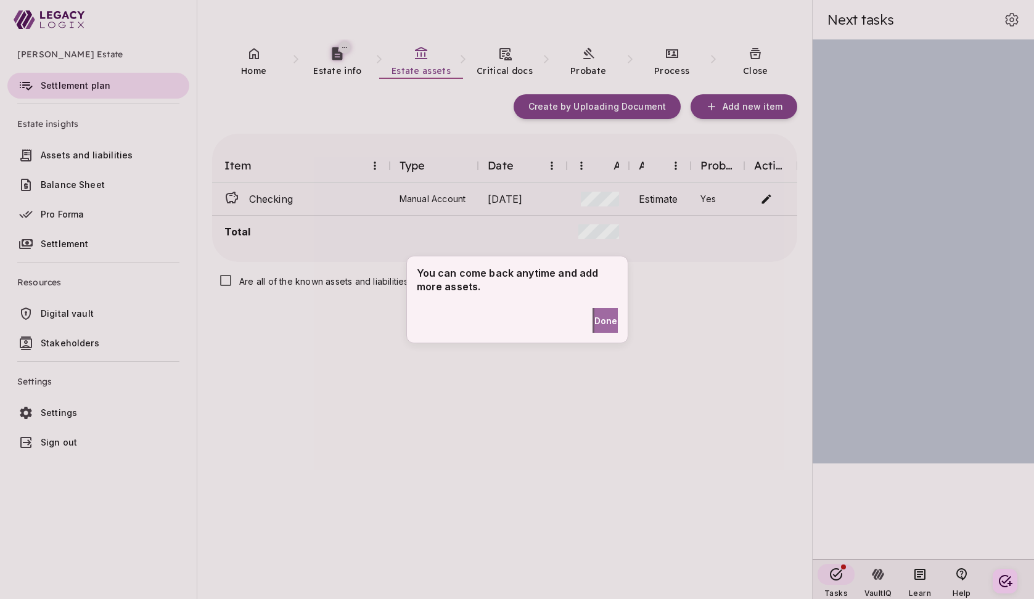
click at [597, 319] on span "Done" at bounding box center [606, 321] width 23 height 13
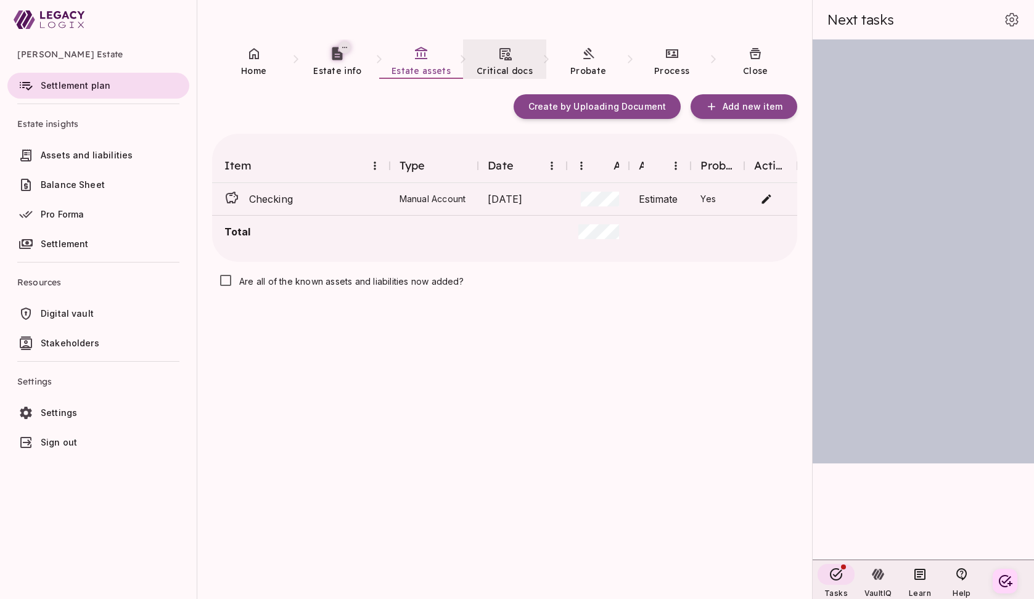
click at [505, 70] on span "Critical docs" at bounding box center [505, 70] width 56 height 11
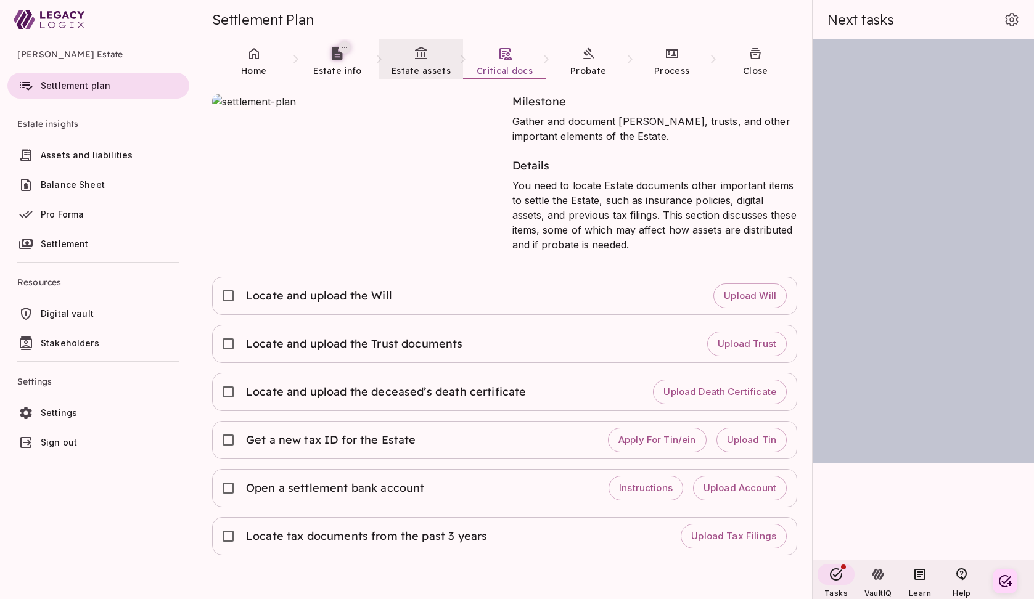
click at [429, 66] on span "Estate assets" at bounding box center [421, 70] width 59 height 11
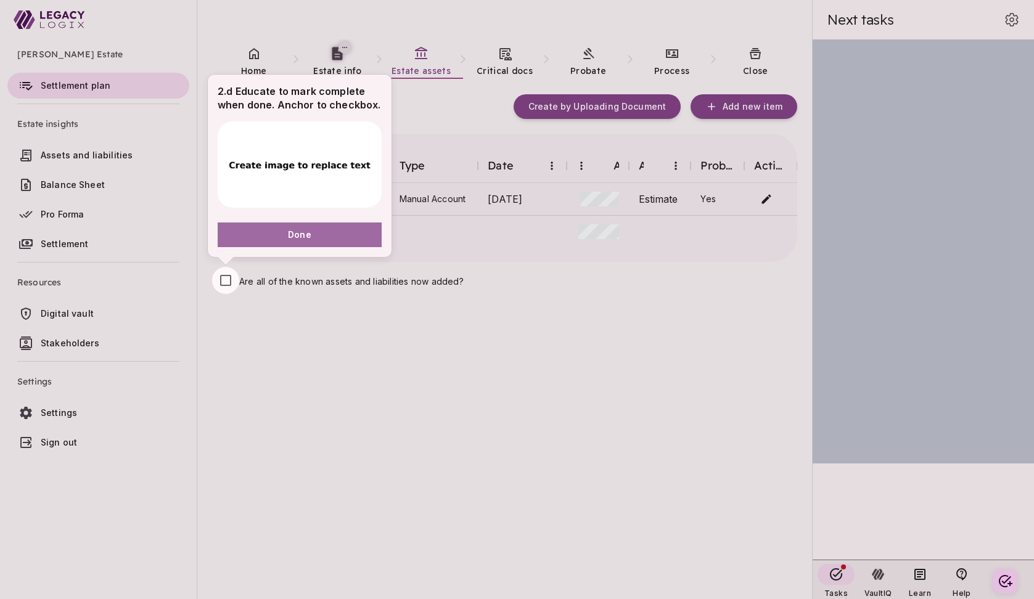
click at [309, 237] on span "Done" at bounding box center [299, 234] width 23 height 13
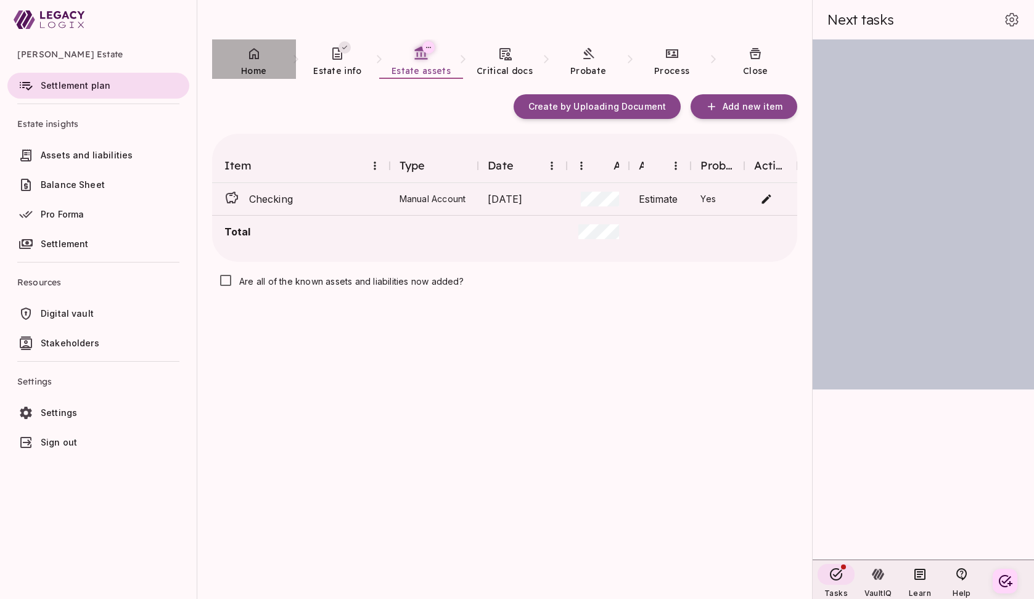
click at [254, 69] on span "Home" at bounding box center [253, 70] width 25 height 11
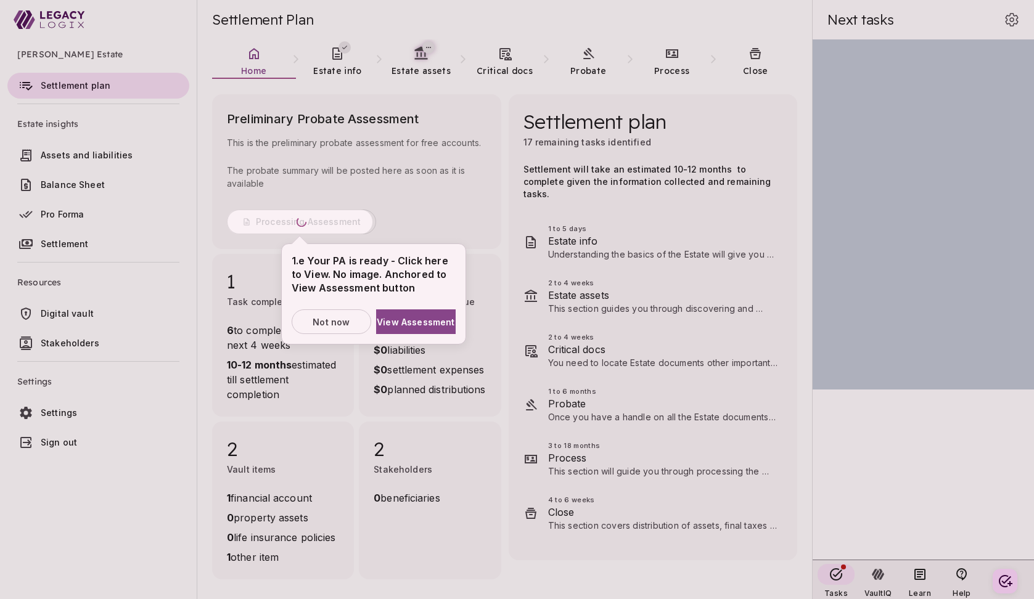
click at [336, 67] on div at bounding box center [517, 299] width 1034 height 599
click at [345, 317] on span "Not now" at bounding box center [331, 322] width 37 height 13
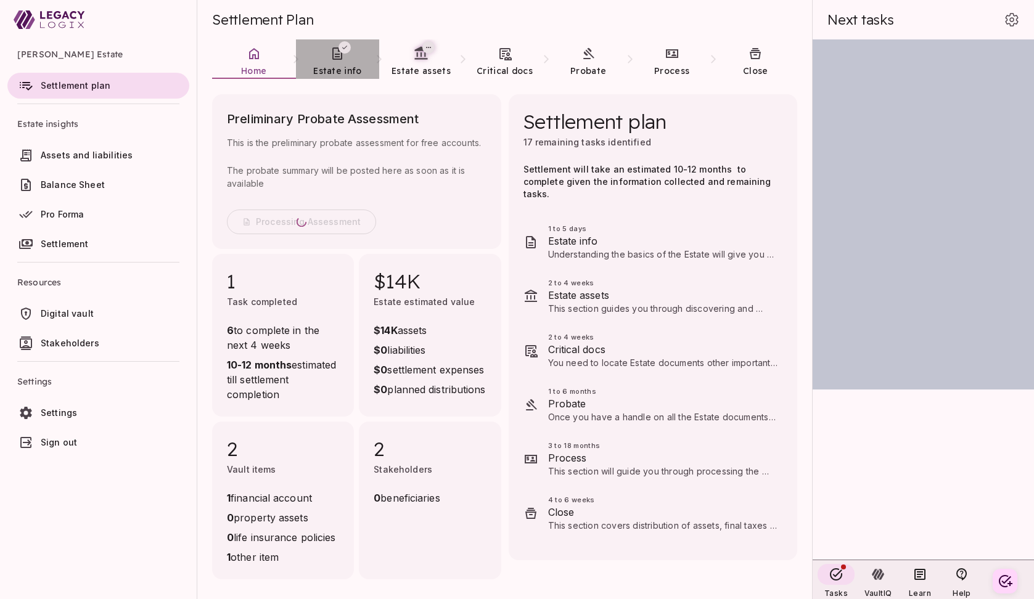
click at [345, 65] on span "Estate info" at bounding box center [337, 70] width 48 height 11
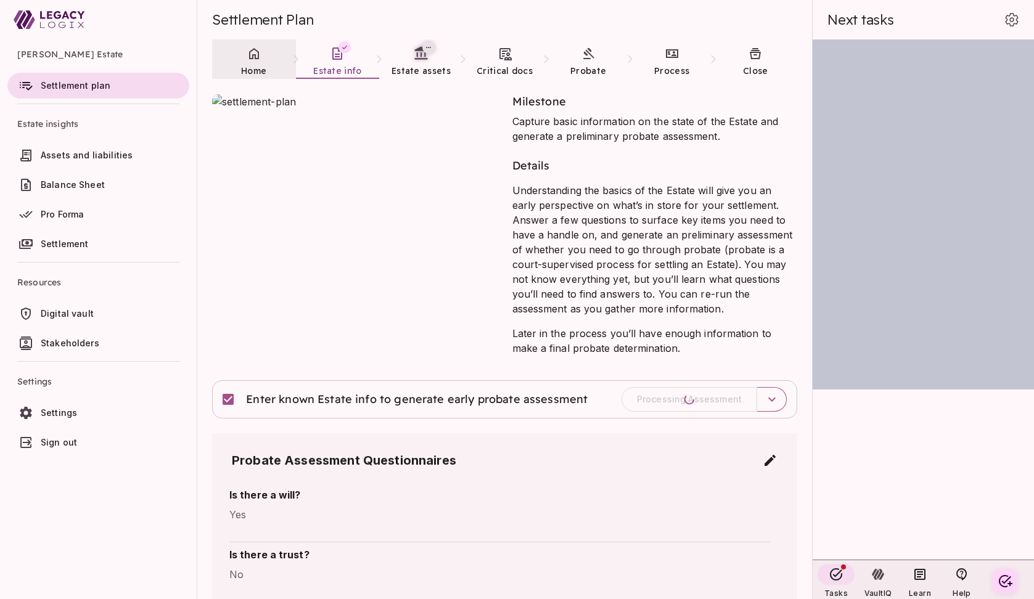
click at [259, 70] on span "Home" at bounding box center [253, 70] width 25 height 11
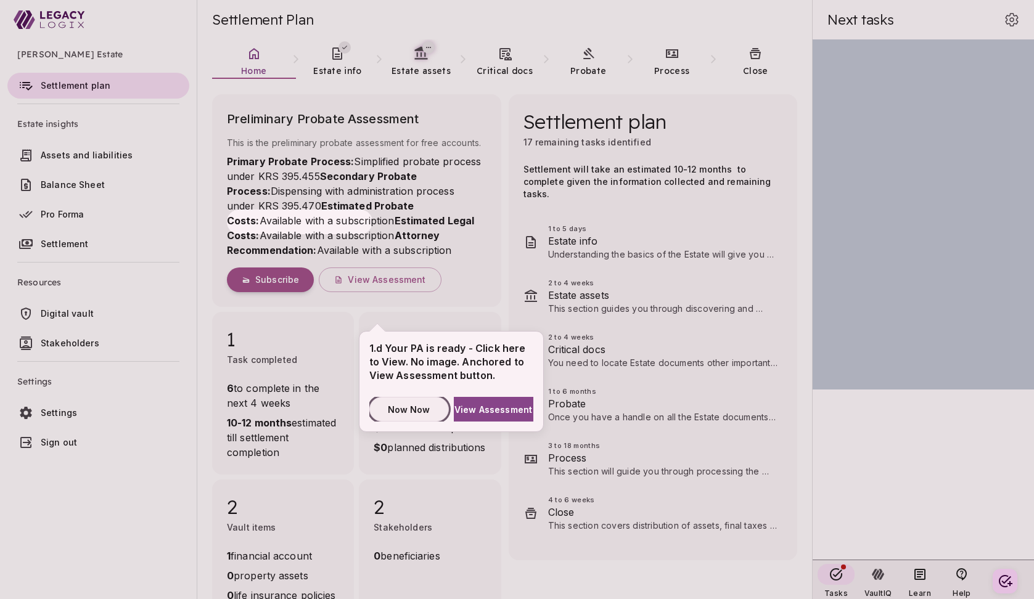
click at [422, 413] on span "Now Now" at bounding box center [409, 409] width 43 height 13
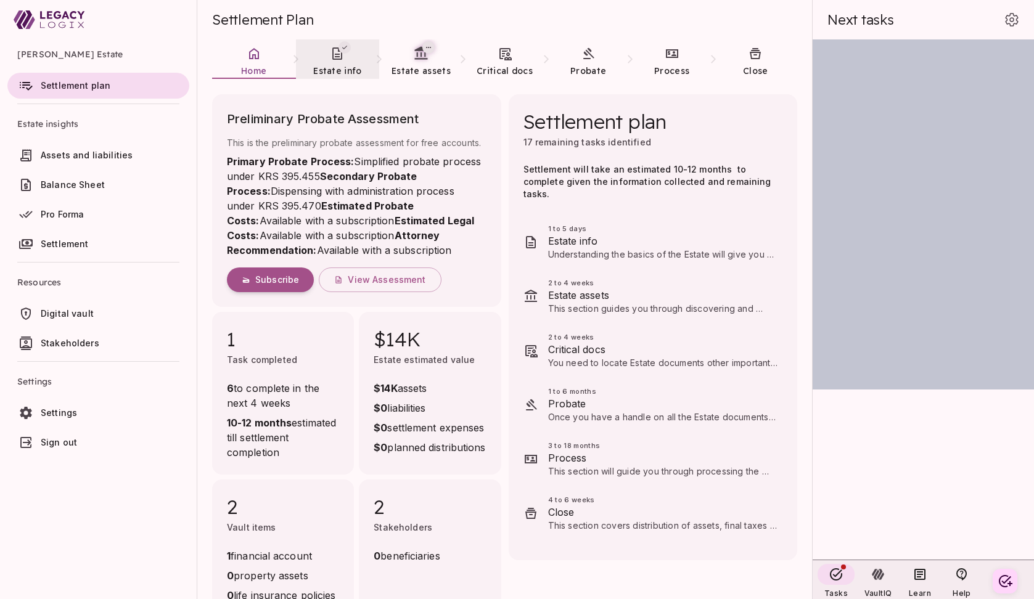
click at [334, 60] on icon at bounding box center [337, 53] width 15 height 15
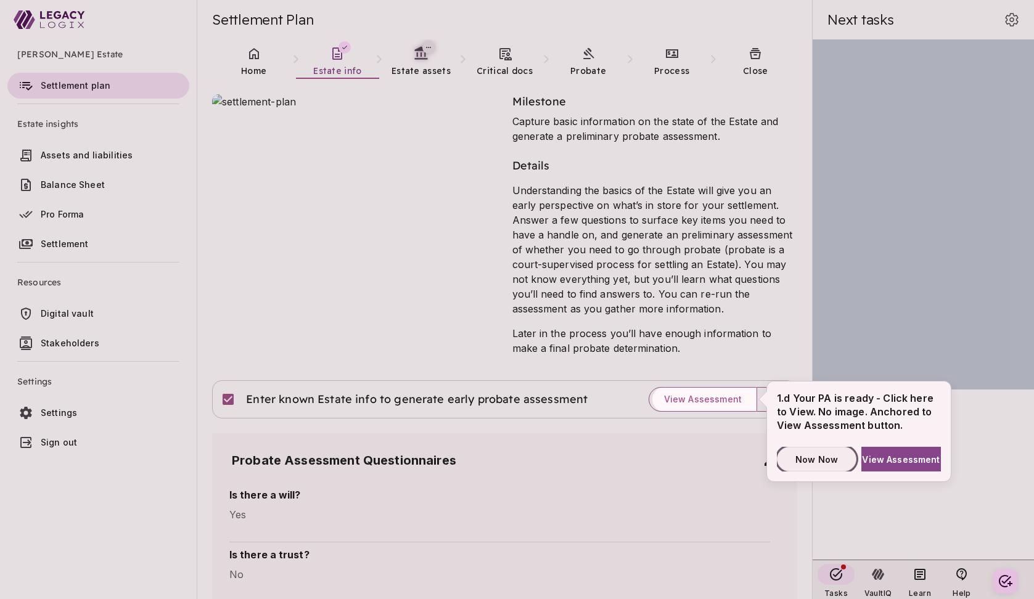
click at [808, 459] on span "Now Now" at bounding box center [817, 459] width 43 height 13
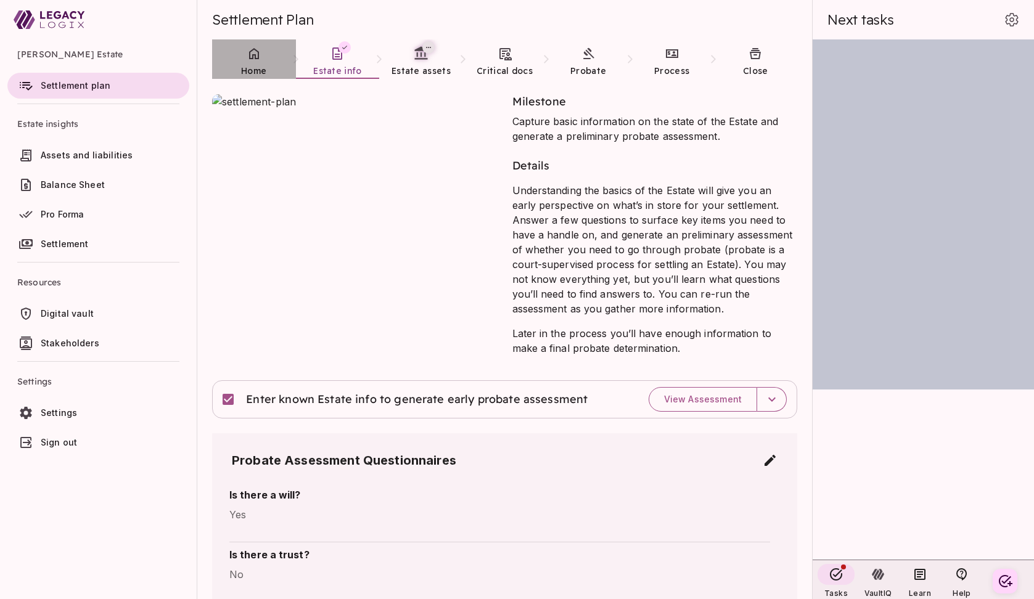
click at [253, 73] on span "Home" at bounding box center [253, 70] width 25 height 11
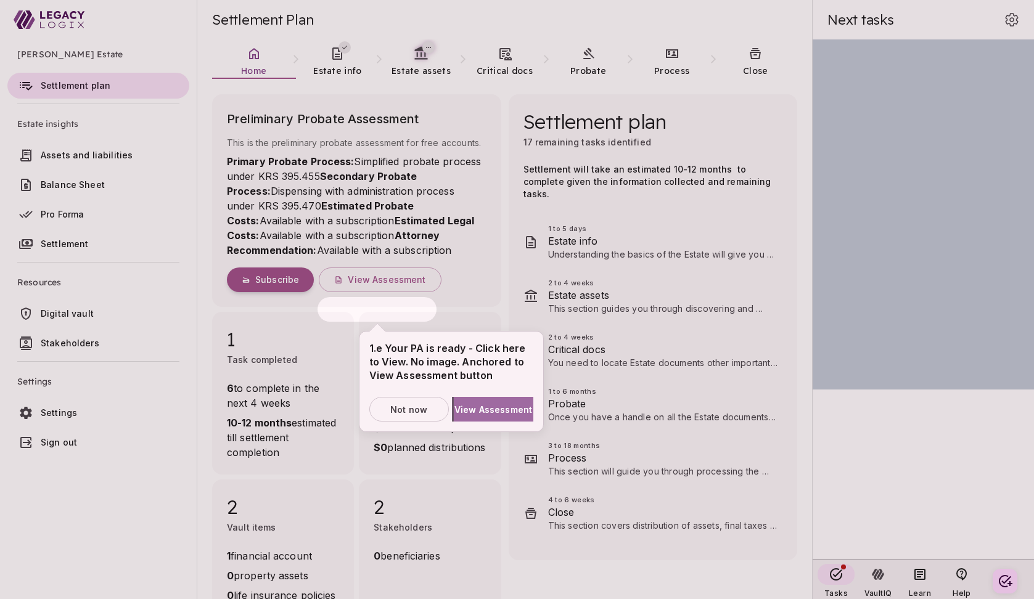
click at [487, 411] on span "View Assessment" at bounding box center [494, 409] width 78 height 13
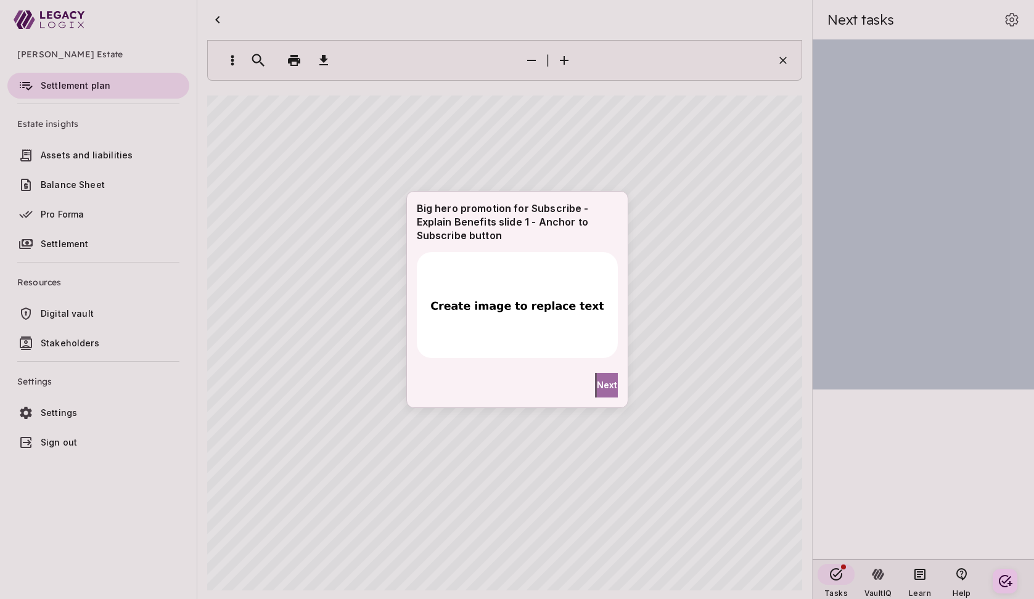
click at [602, 384] on span "Next" at bounding box center [607, 385] width 21 height 13
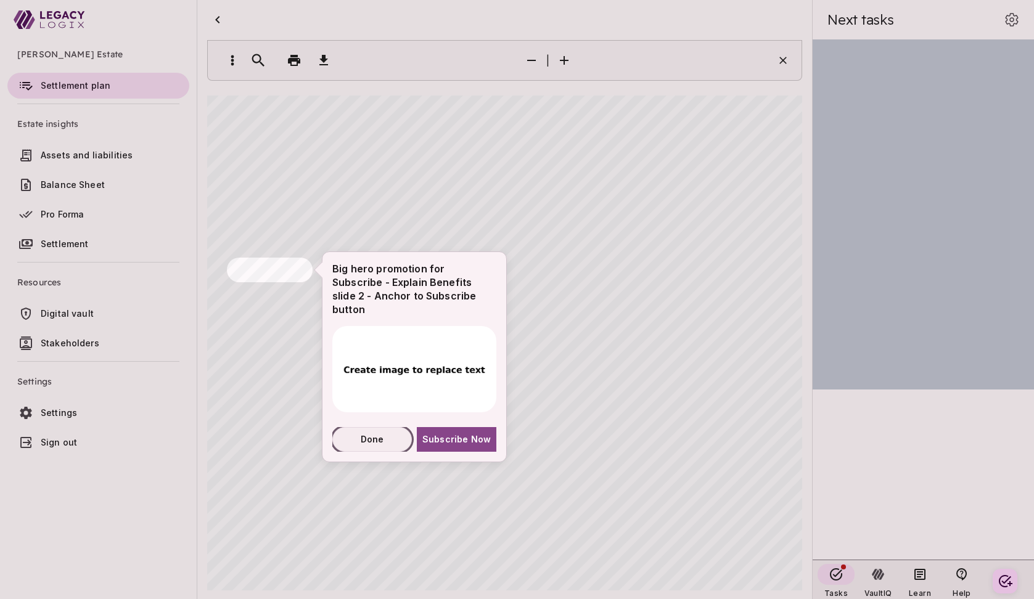
click at [378, 433] on span "Done" at bounding box center [372, 439] width 23 height 13
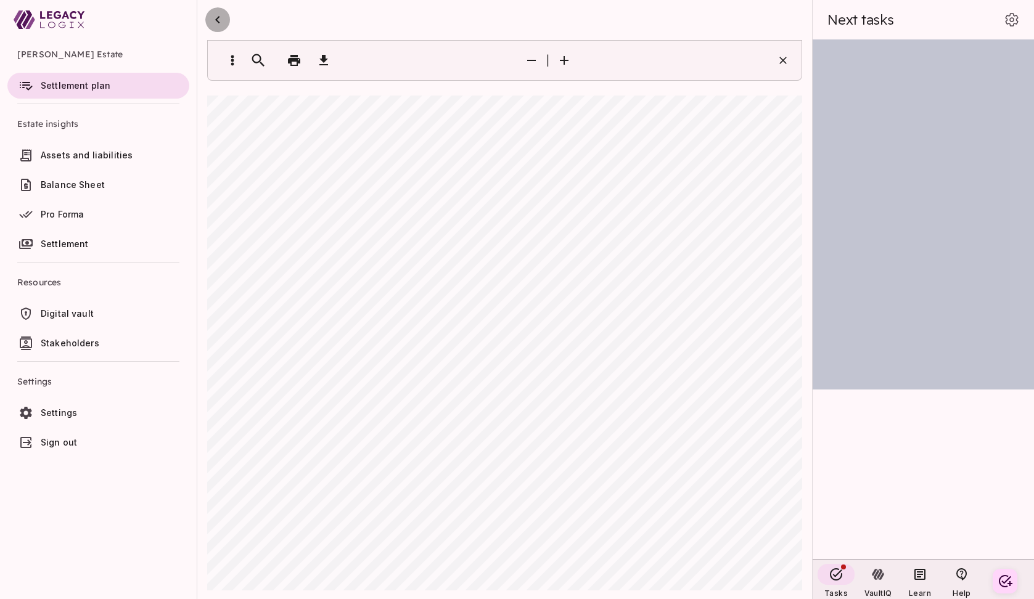
click at [218, 22] on icon "button" at bounding box center [217, 19] width 4 height 7
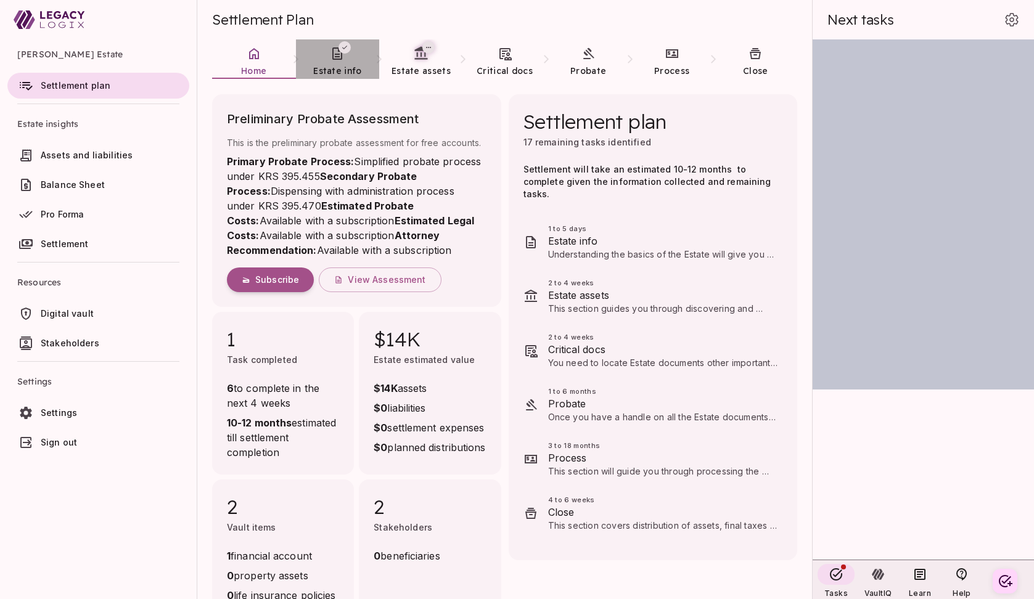
click at [336, 65] on span "Estate info" at bounding box center [337, 71] width 48 height 12
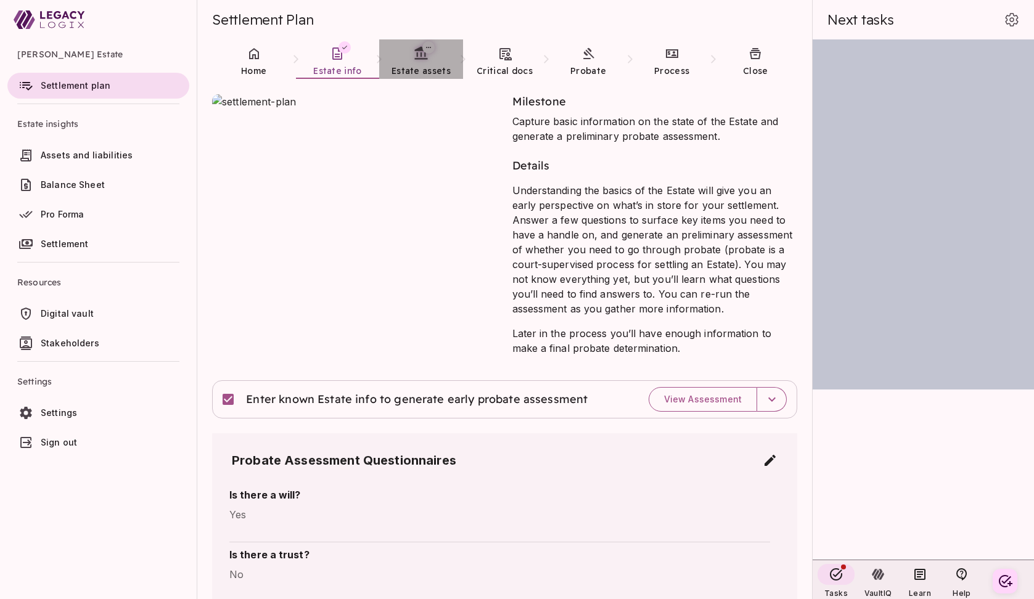
click at [414, 68] on span "Estate assets" at bounding box center [421, 70] width 59 height 11
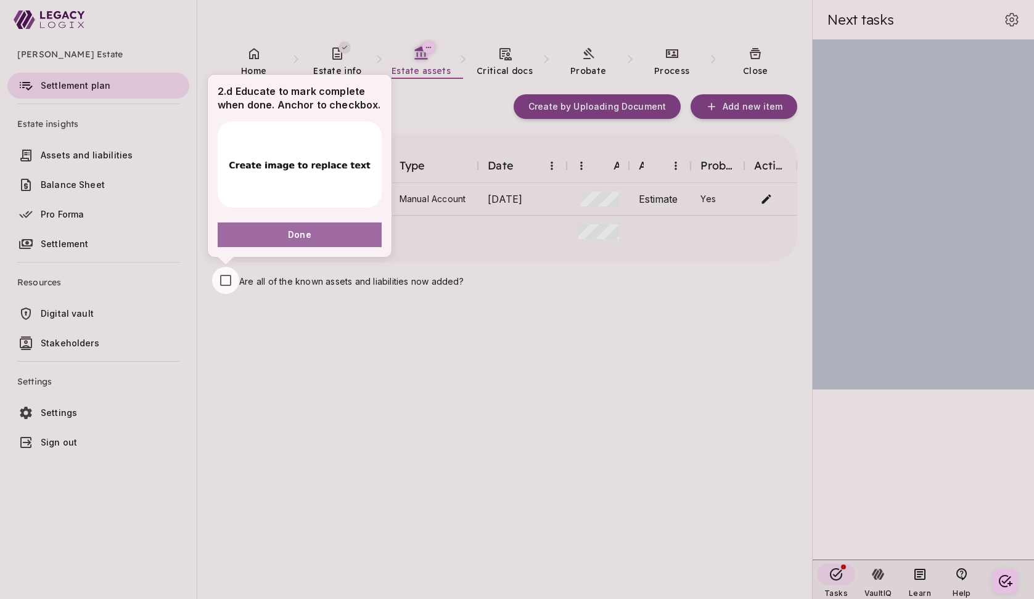
click at [305, 234] on span "Done" at bounding box center [299, 234] width 23 height 13
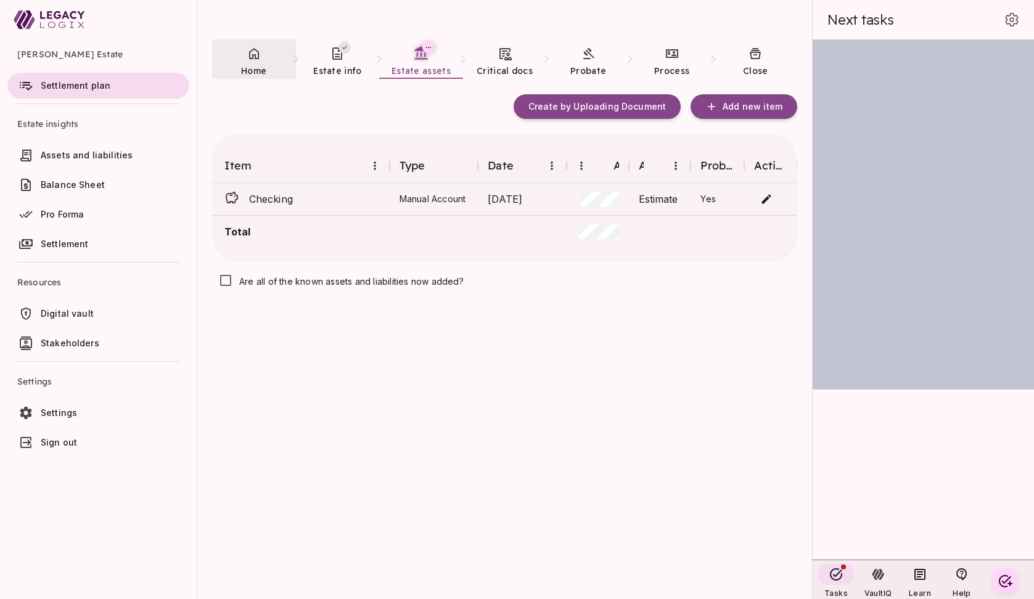
click at [256, 67] on span "Home" at bounding box center [253, 70] width 25 height 11
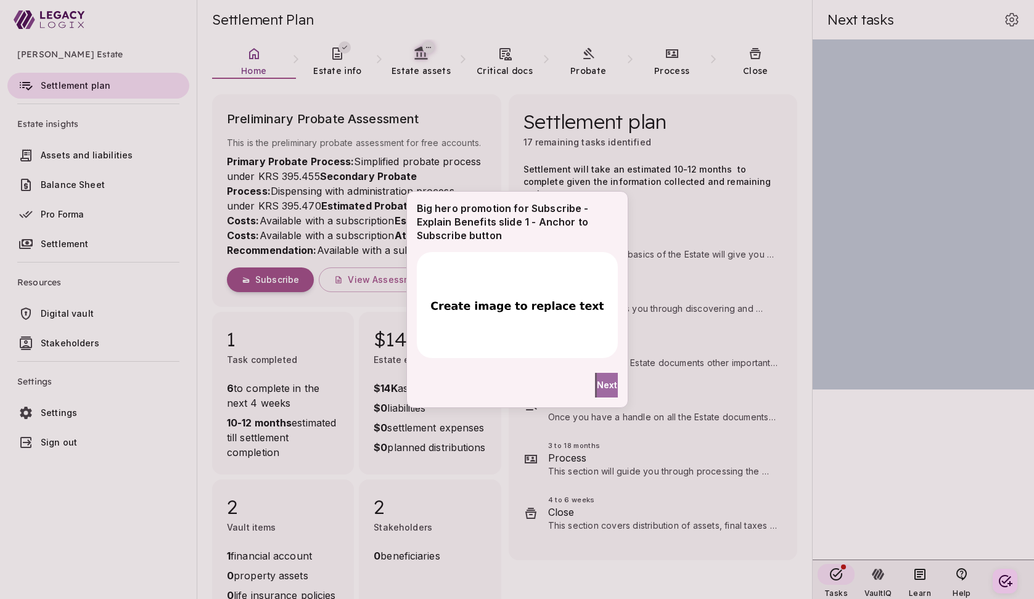
click at [604, 384] on span "Next" at bounding box center [607, 385] width 21 height 13
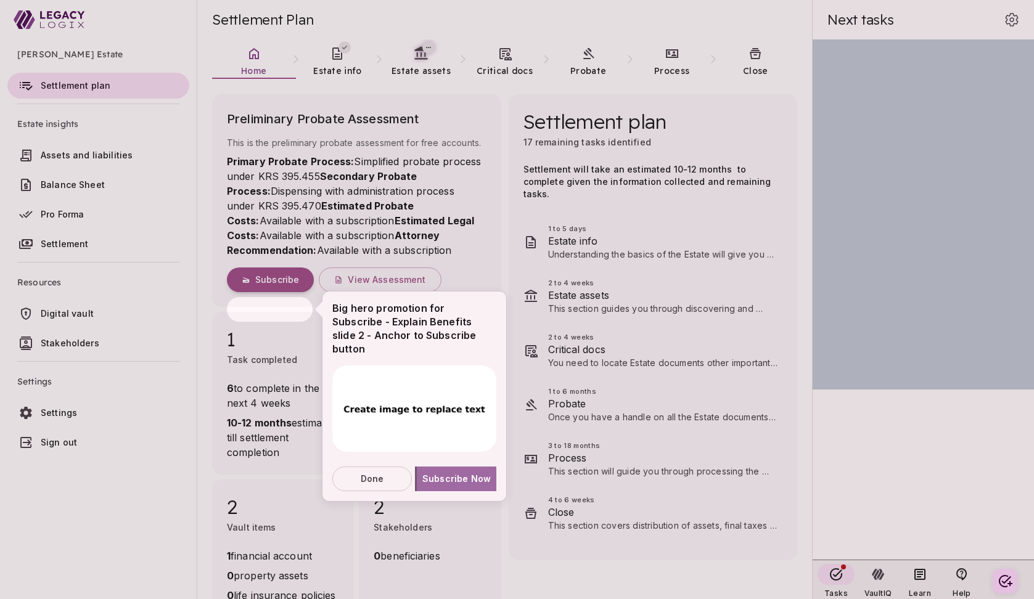
click at [455, 472] on span "Subscribe Now" at bounding box center [456, 478] width 68 height 13
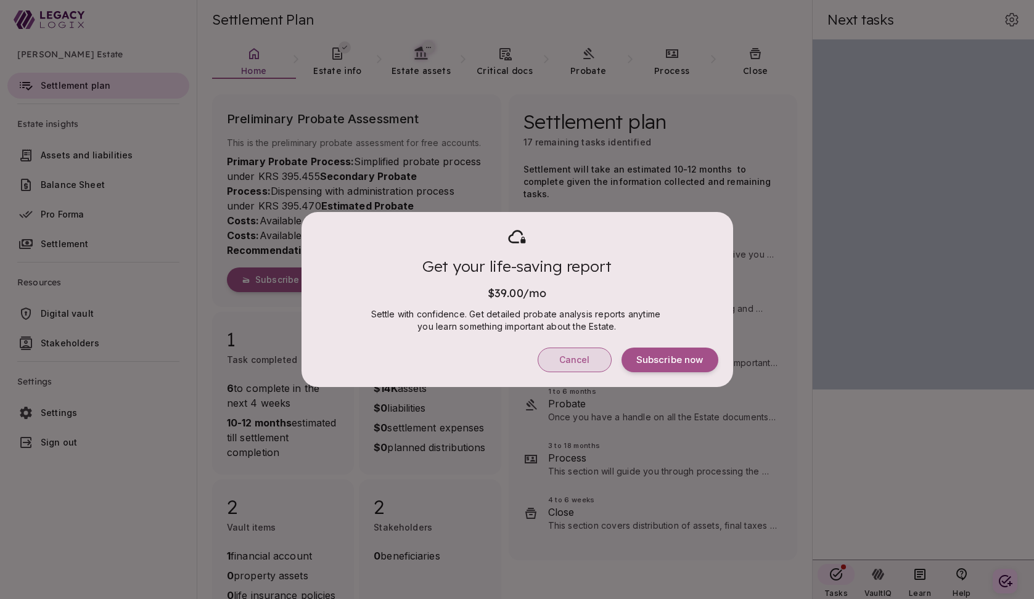
click at [562, 355] on span "Cancel" at bounding box center [574, 360] width 31 height 11
